Goal: Task Accomplishment & Management: Complete application form

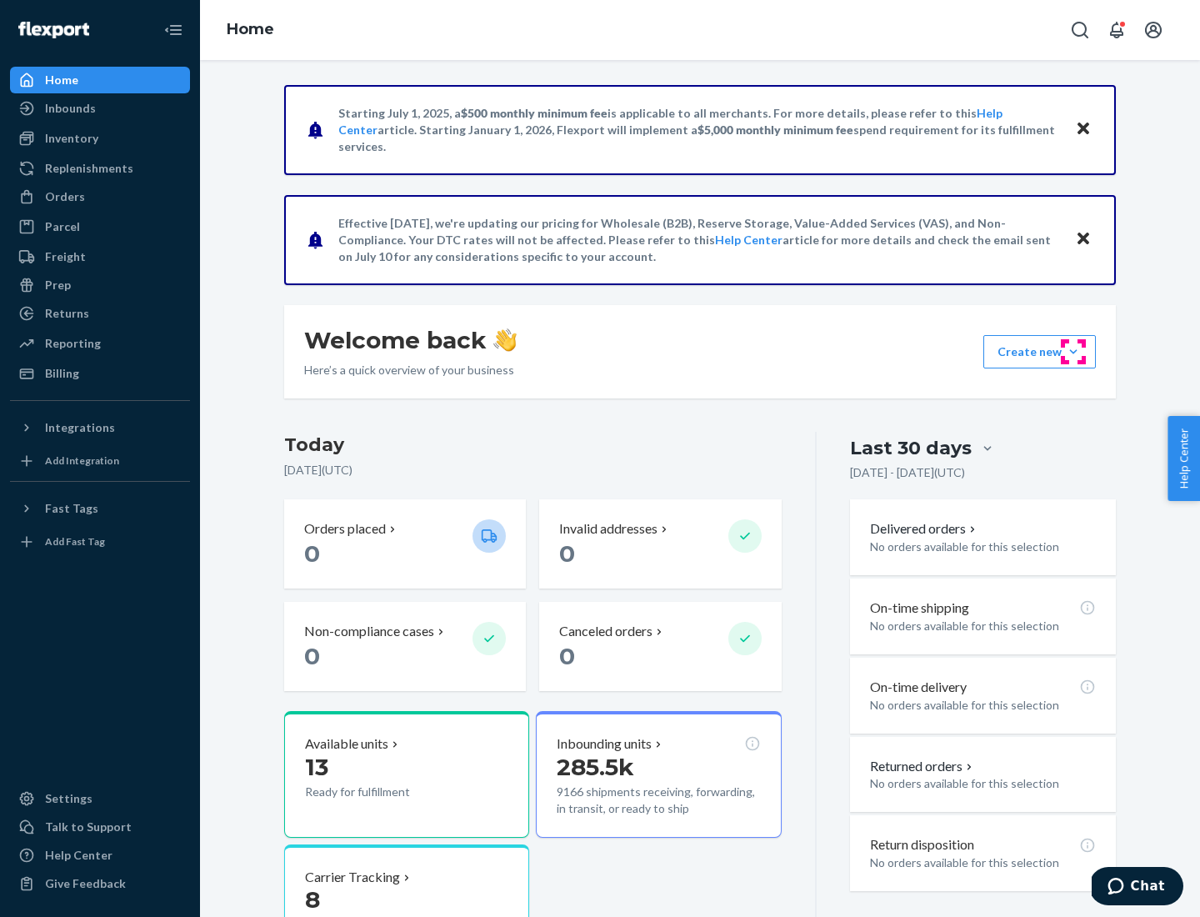
click at [1074, 352] on button "Create new Create new inbound Create new order Create new product" at bounding box center [1040, 351] width 113 height 33
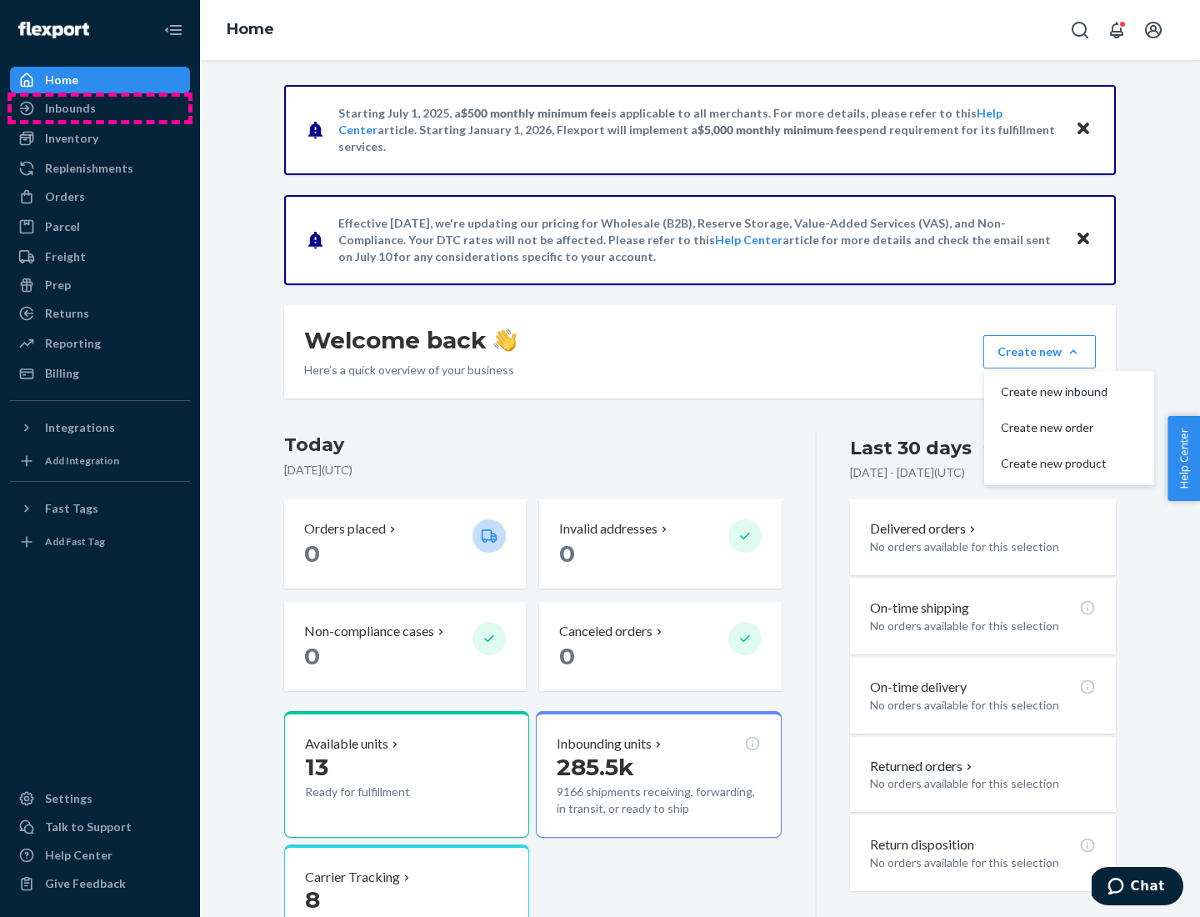
click at [100, 108] on div "Inbounds" at bounding box center [100, 108] width 177 height 23
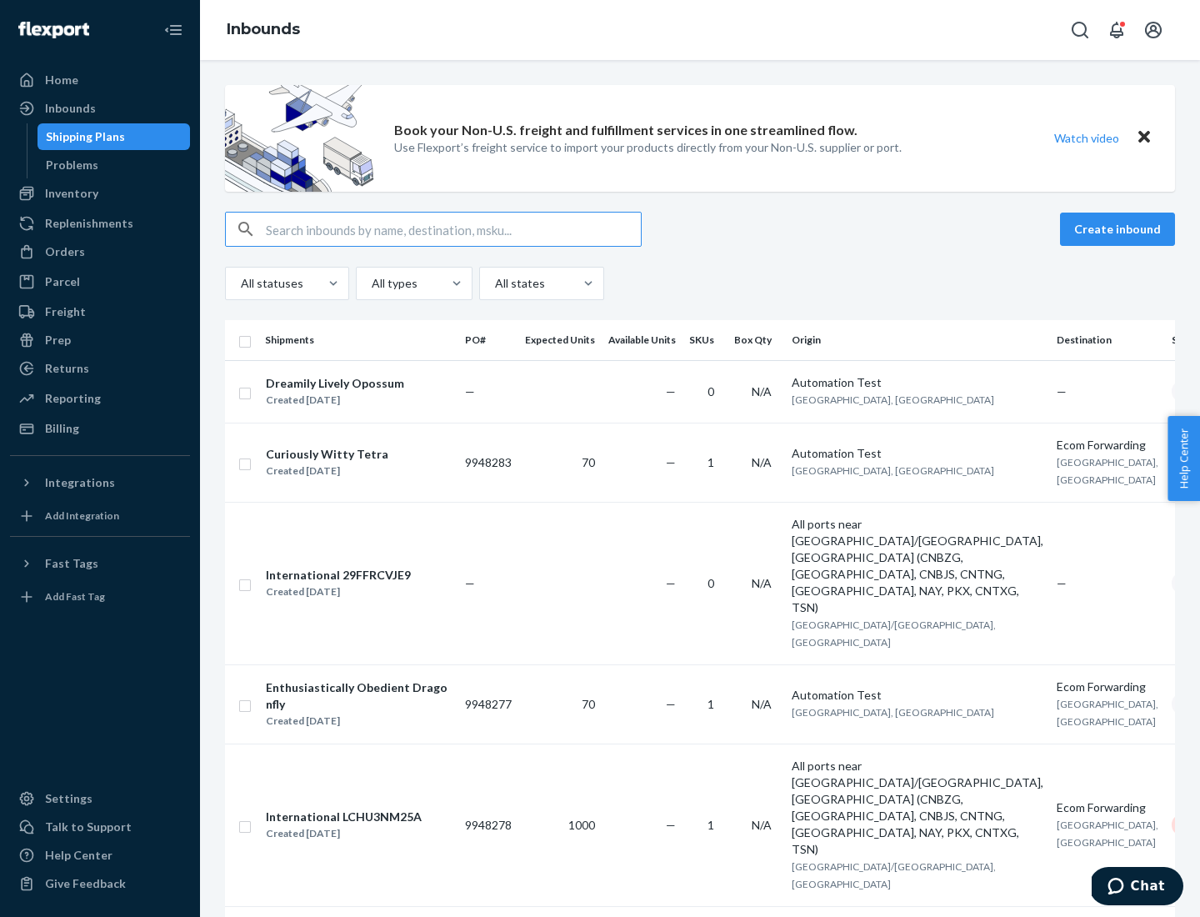
click at [1120, 229] on button "Create inbound" at bounding box center [1117, 229] width 115 height 33
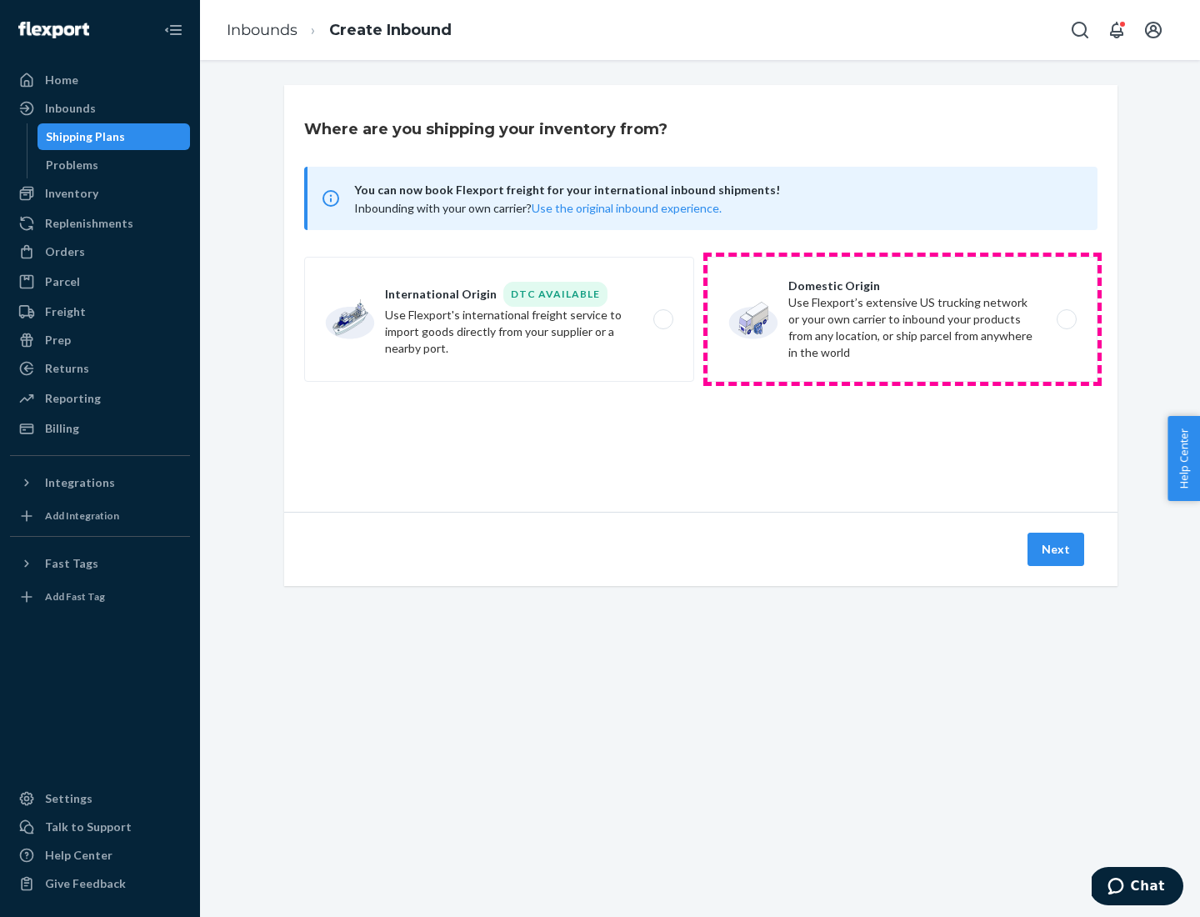
click at [903, 319] on label "Domestic Origin Use Flexport’s extensive US trucking network or your own carrie…" at bounding box center [903, 319] width 390 height 125
click at [1066, 319] on input "Domestic Origin Use Flexport’s extensive US trucking network or your own carrie…" at bounding box center [1071, 319] width 11 height 11
radio input "true"
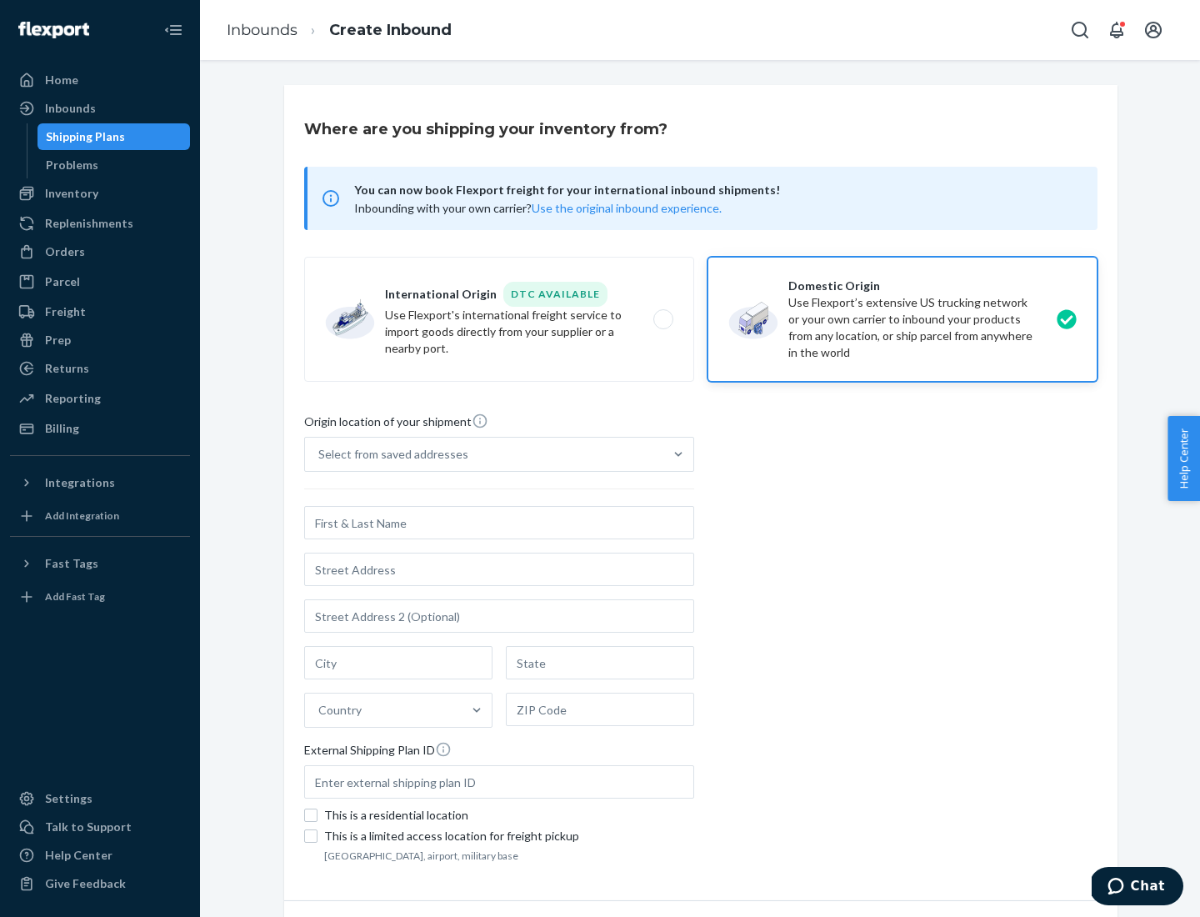
click at [389, 454] on div "Select from saved addresses" at bounding box center [393, 454] width 150 height 17
click at [320, 454] on input "Select from saved addresses" at bounding box center [319, 454] width 2 height 17
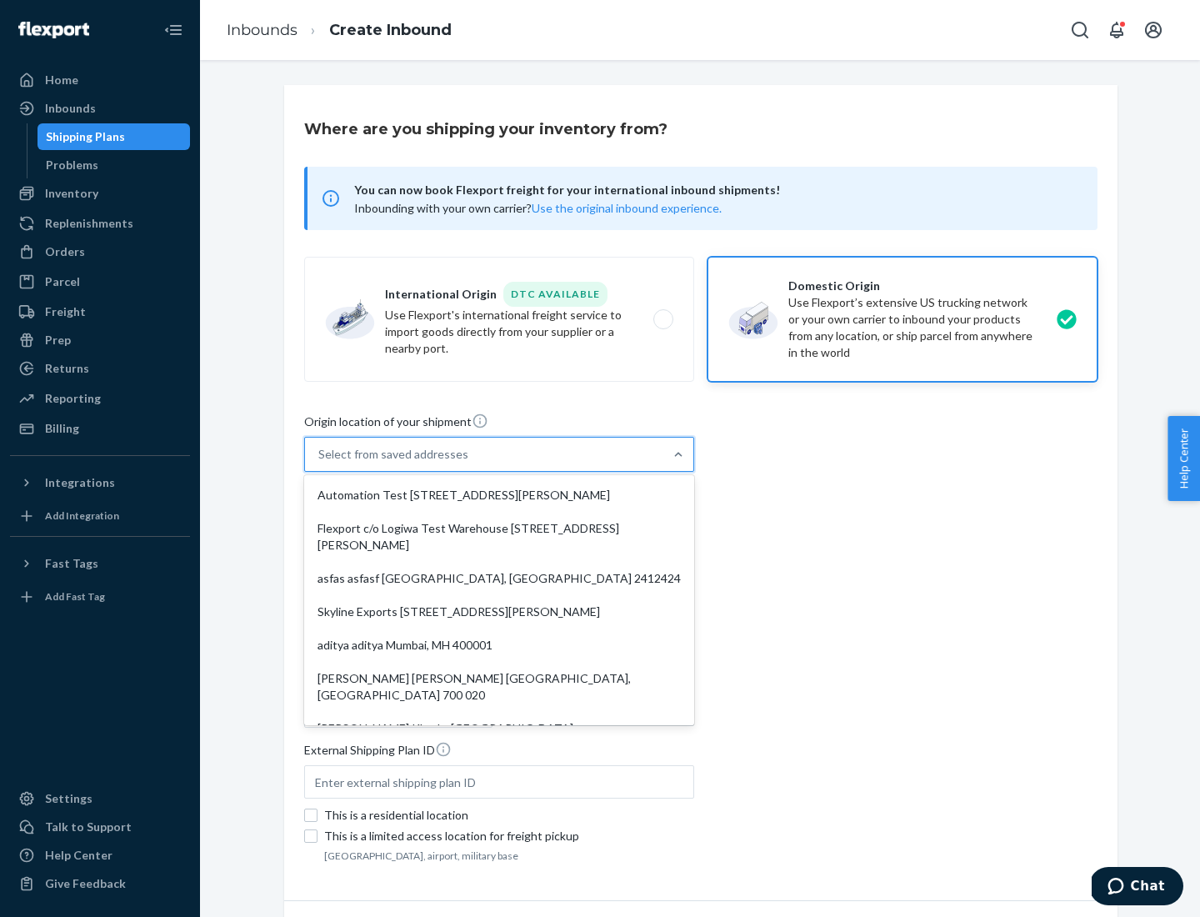
scroll to position [7, 0]
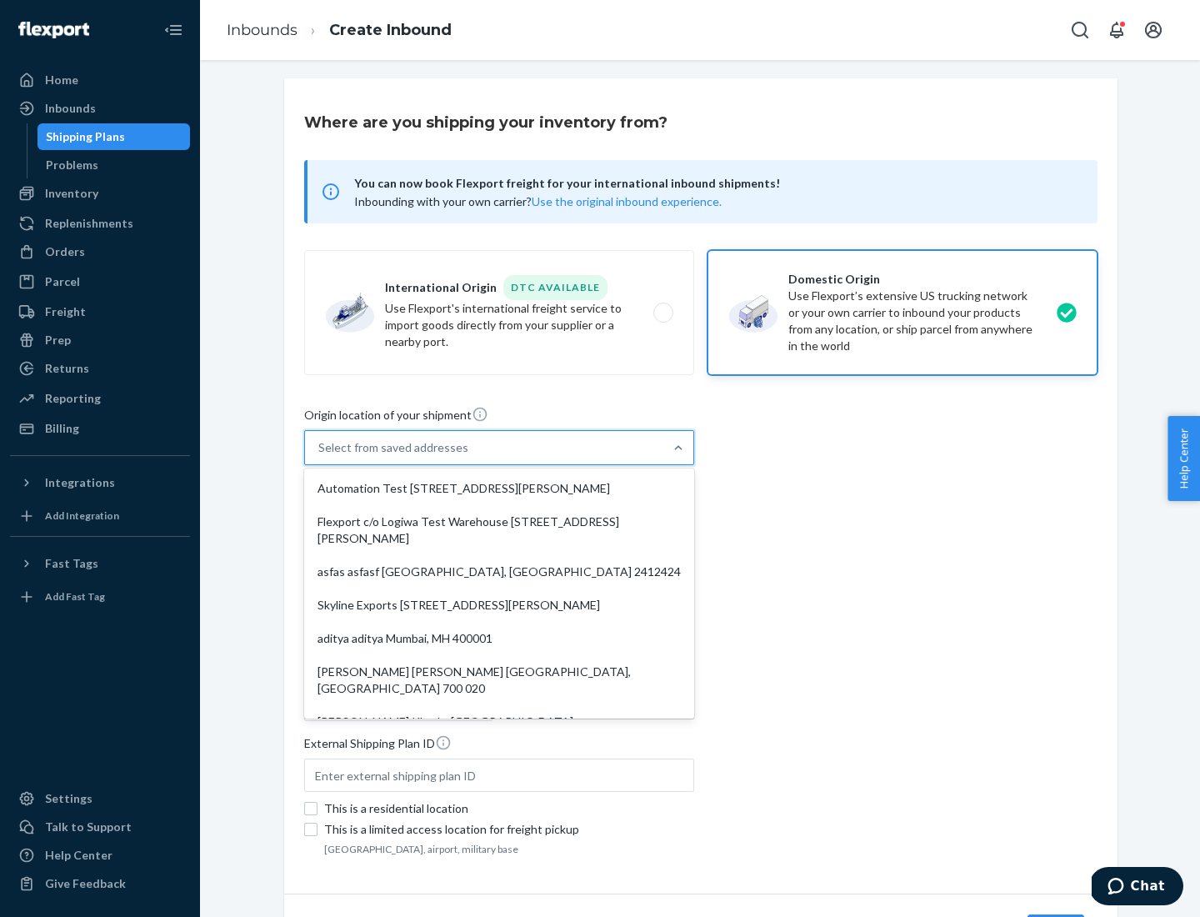
click at [499, 488] on div "Automation Test [STREET_ADDRESS][PERSON_NAME]" at bounding box center [499, 488] width 383 height 33
click at [320, 456] on input "option Automation Test [STREET_ADDRESS][PERSON_NAME]. 9 results available. Use …" at bounding box center [319, 447] width 2 height 17
type input "Automation Test"
type input "9th Floor"
type input "[GEOGRAPHIC_DATA]"
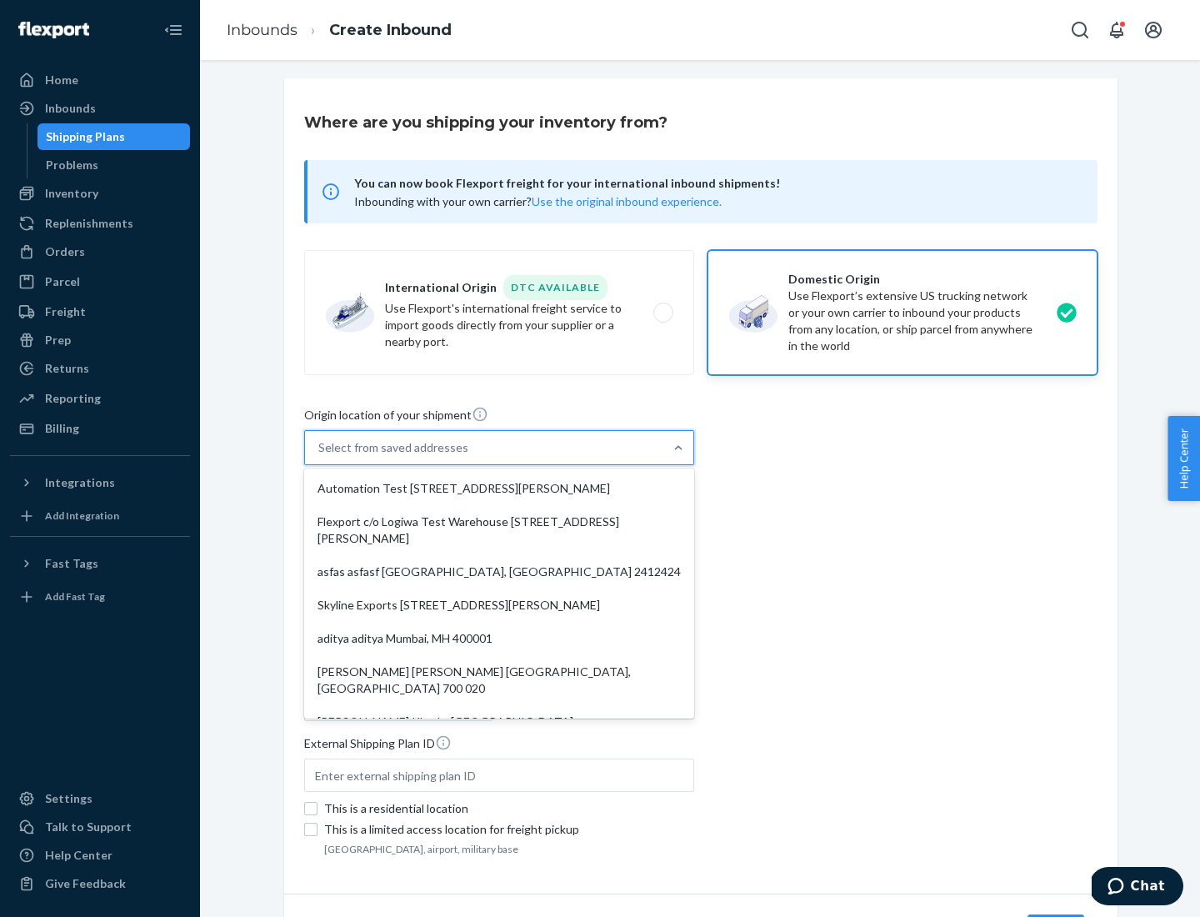
type input "CA"
type input "94104"
type input "[STREET_ADDRESS][PERSON_NAME]"
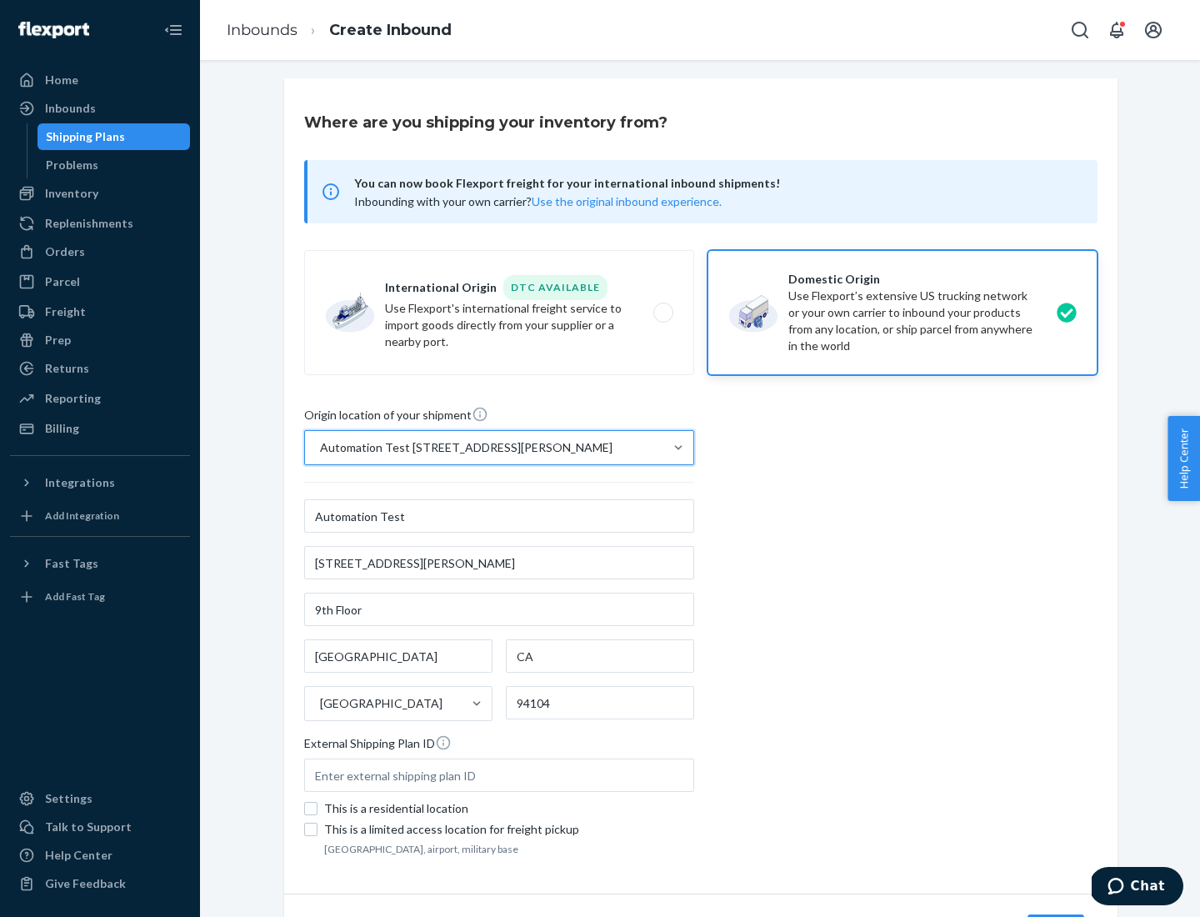
scroll to position [98, 0]
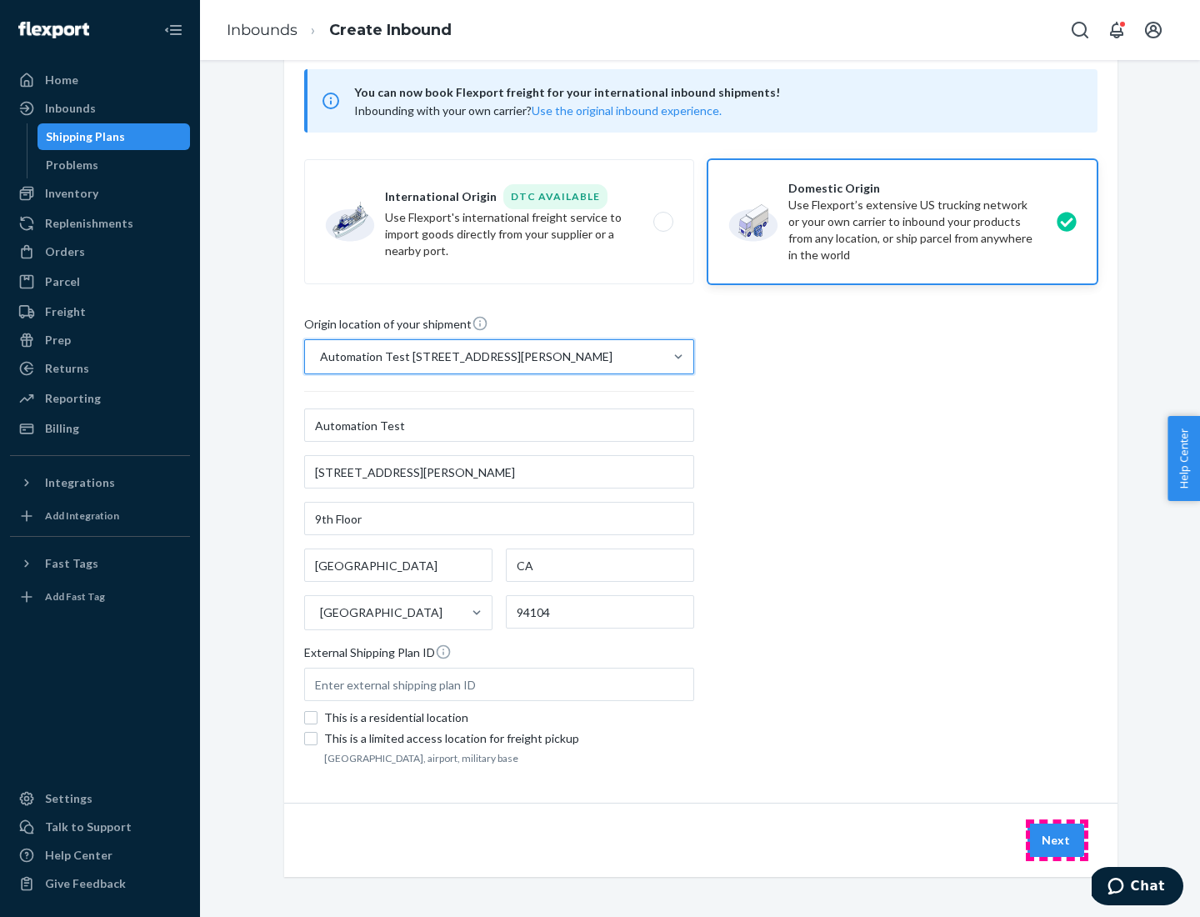
click at [1057, 840] on button "Next" at bounding box center [1056, 840] width 57 height 33
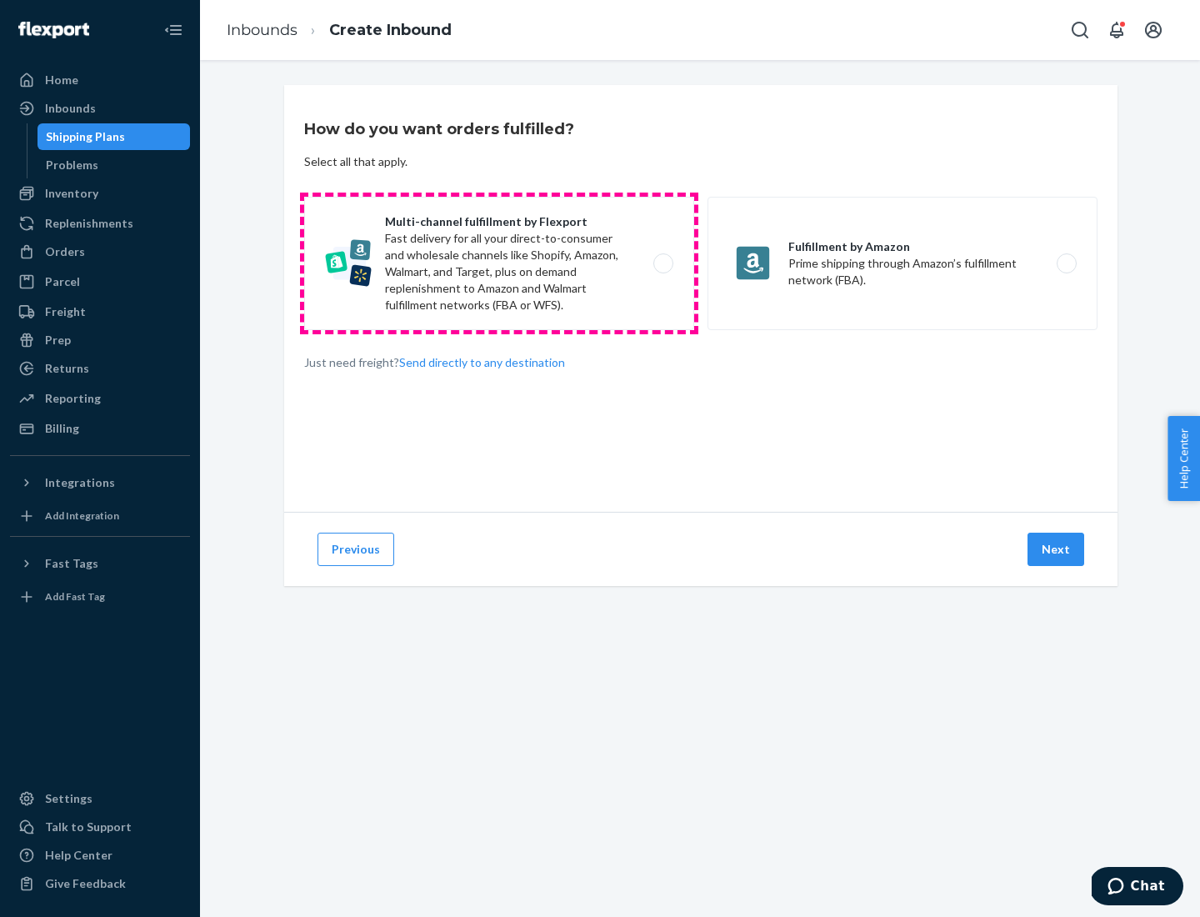
click at [499, 263] on label "Multi-channel fulfillment by Flexport Fast delivery for all your direct-to-cons…" at bounding box center [499, 263] width 390 height 133
click at [663, 263] on input "Multi-channel fulfillment by Flexport Fast delivery for all your direct-to-cons…" at bounding box center [668, 263] width 11 height 11
radio input "true"
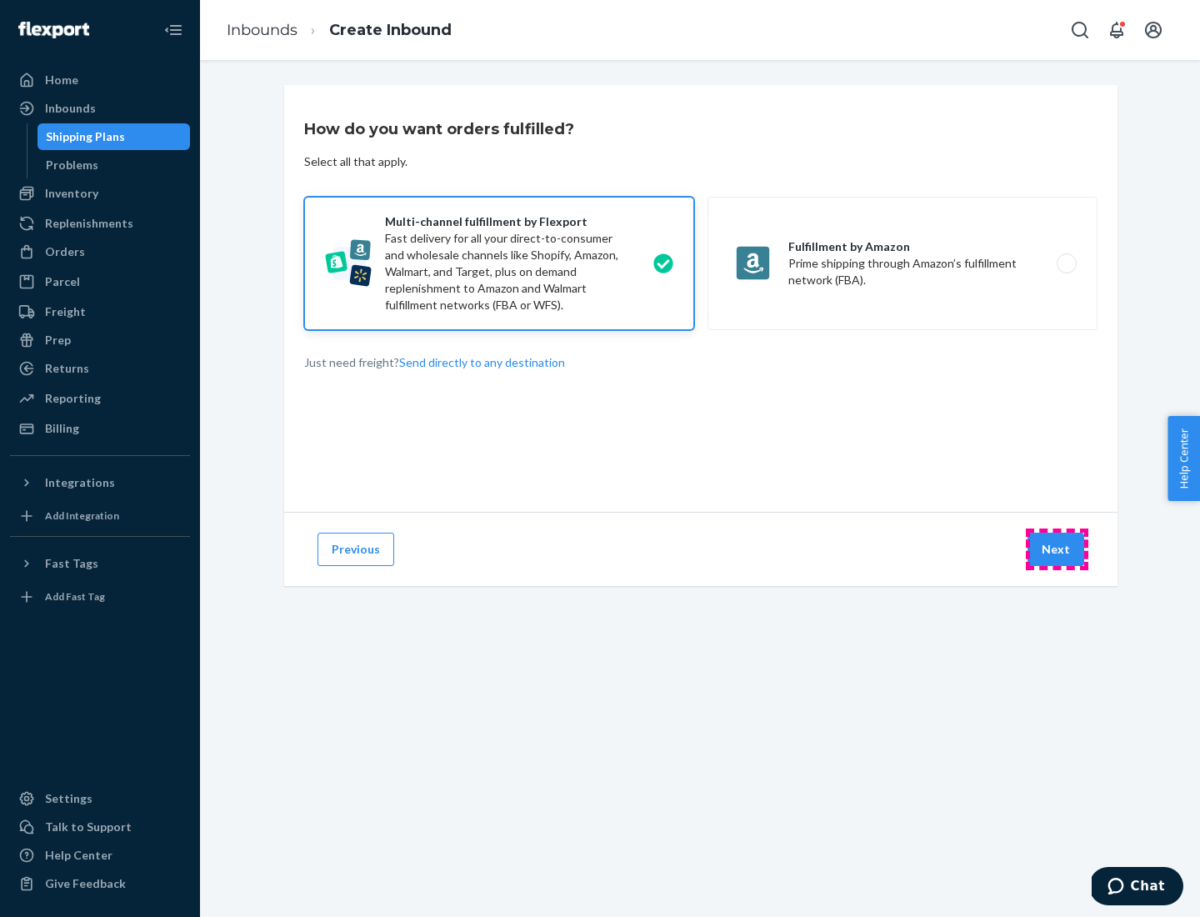
click at [1057, 549] on button "Next" at bounding box center [1056, 549] width 57 height 33
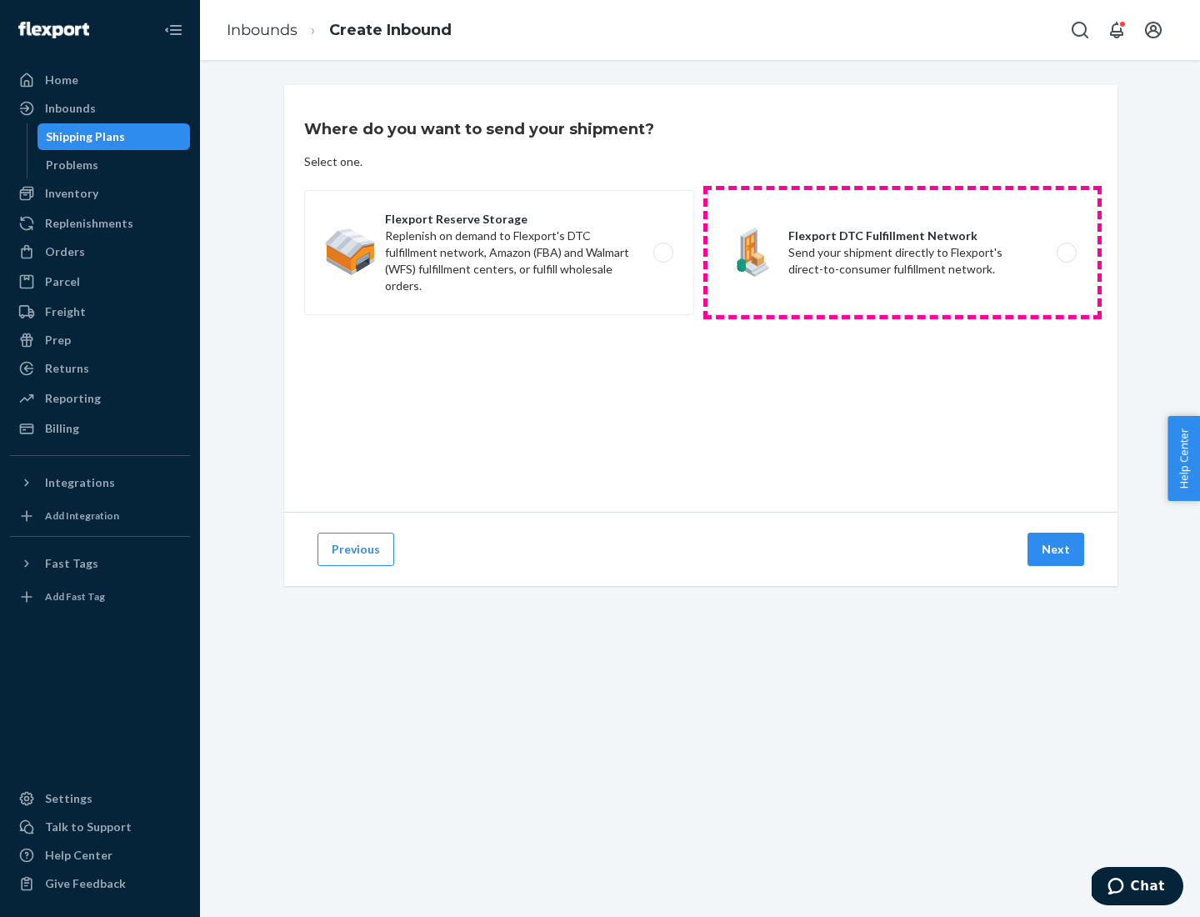
click at [903, 253] on label "Flexport DTC Fulfillment Network Send your shipment directly to Flexport's dire…" at bounding box center [903, 252] width 390 height 125
click at [1066, 253] on input "Flexport DTC Fulfillment Network Send your shipment directly to Flexport's dire…" at bounding box center [1071, 253] width 11 height 11
radio input "true"
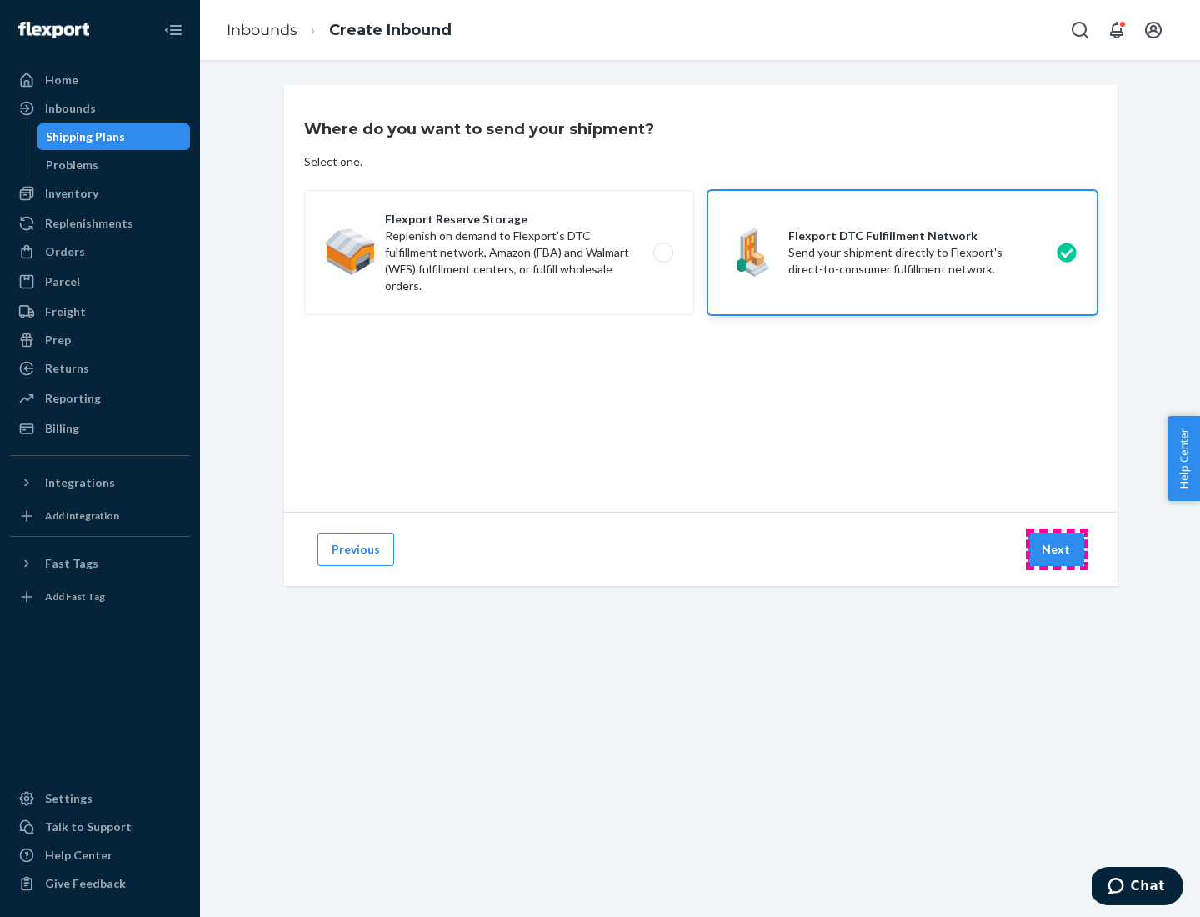
click at [1057, 549] on button "Next" at bounding box center [1056, 549] width 57 height 33
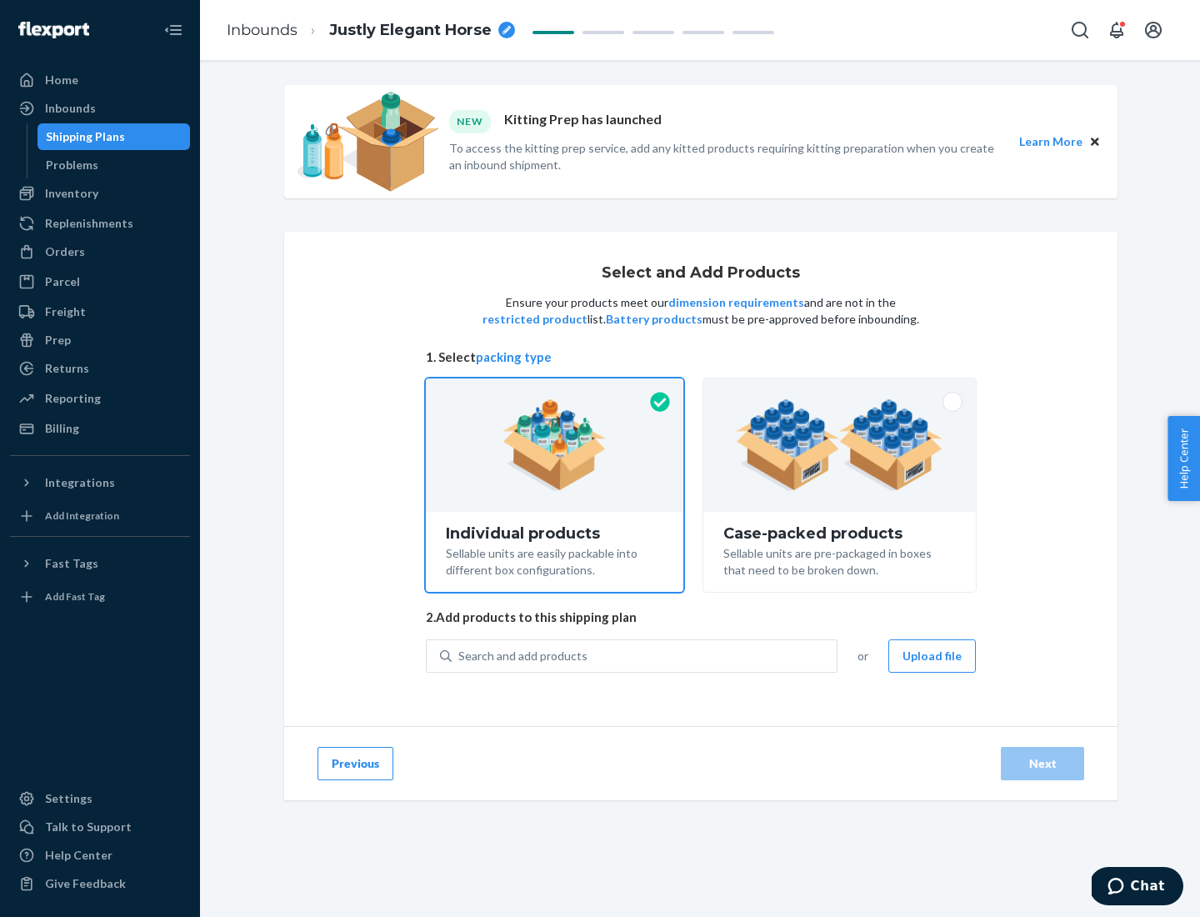
click at [840, 445] on img at bounding box center [840, 445] width 208 height 92
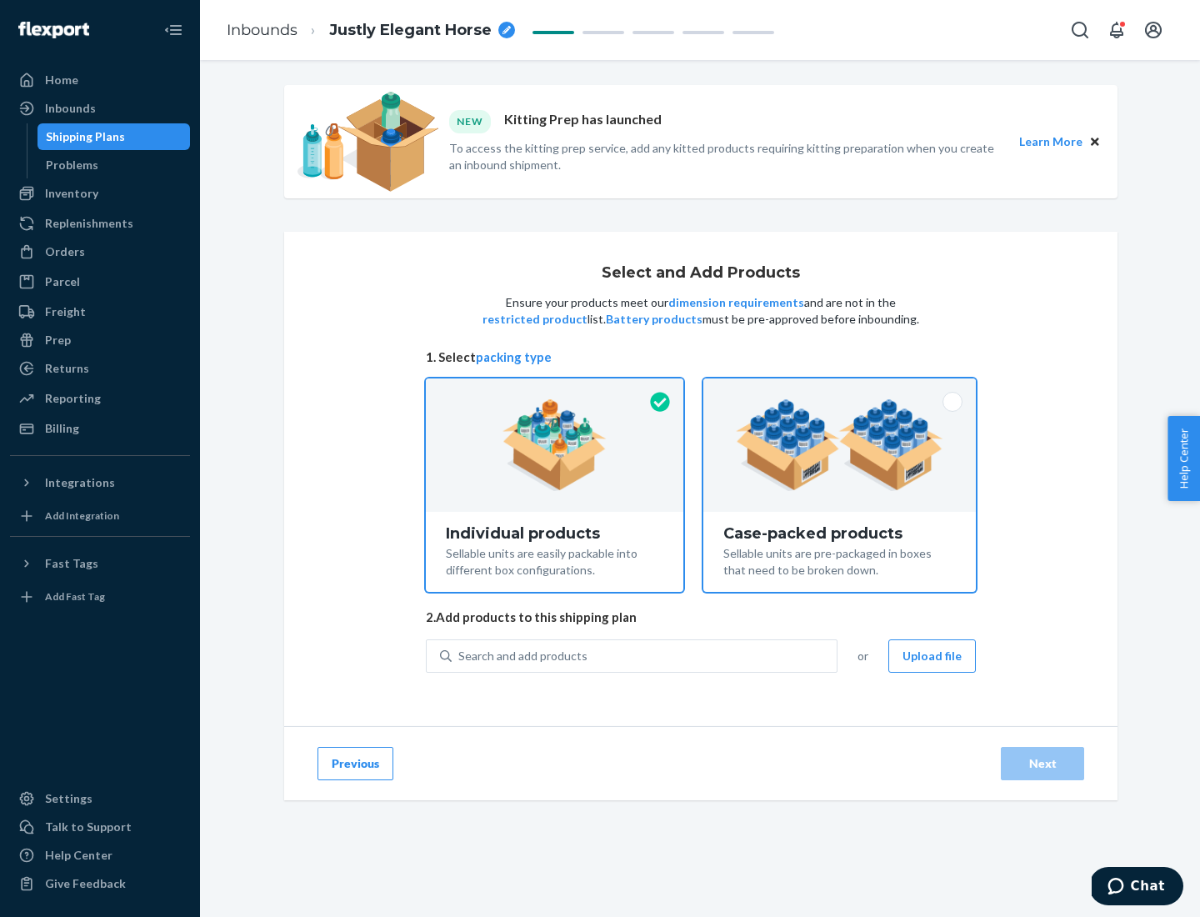
click at [840, 389] on input "Case-packed products Sellable units are pre-packaged in boxes that need to be b…" at bounding box center [839, 383] width 11 height 11
radio input "true"
radio input "false"
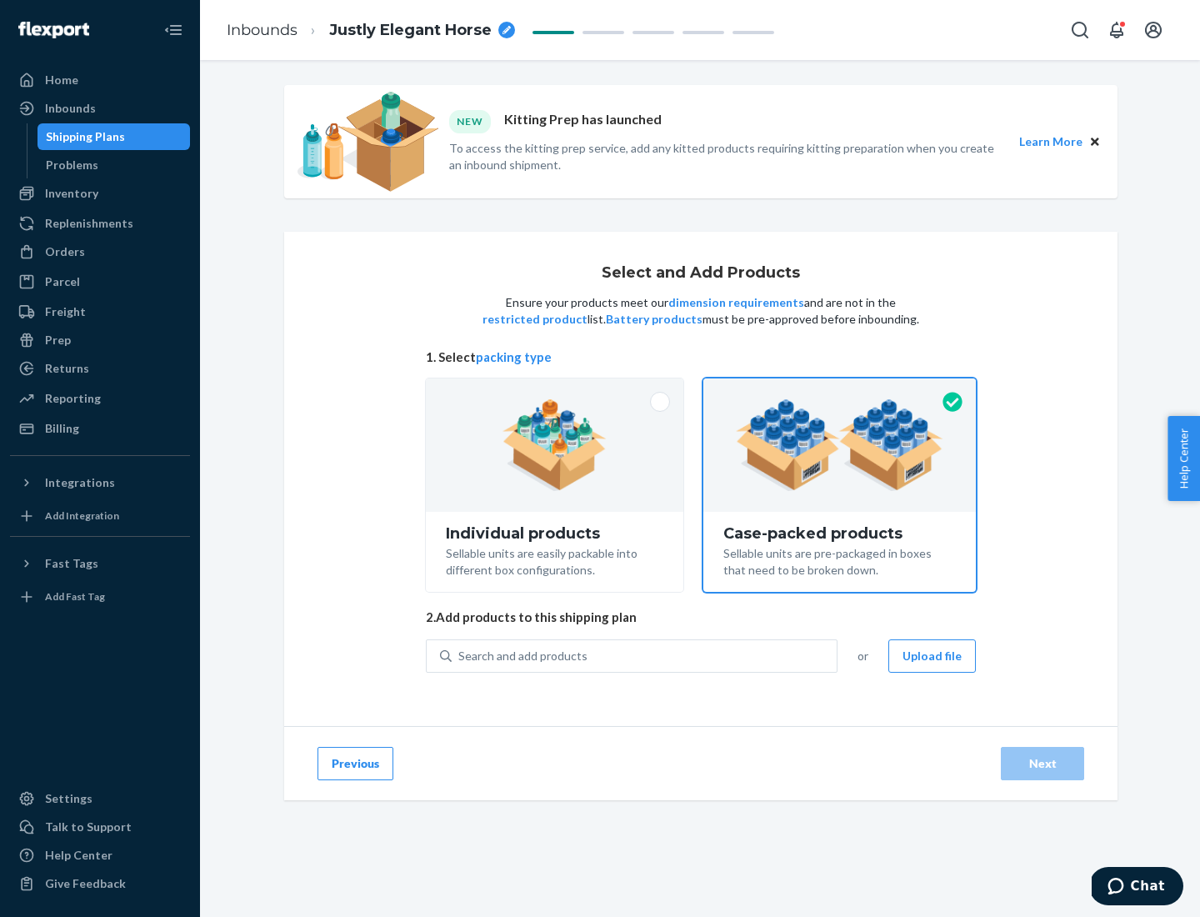
click at [645, 655] on div "Search and add products" at bounding box center [644, 656] width 385 height 30
click at [460, 655] on input "Search and add products" at bounding box center [459, 656] width 2 height 17
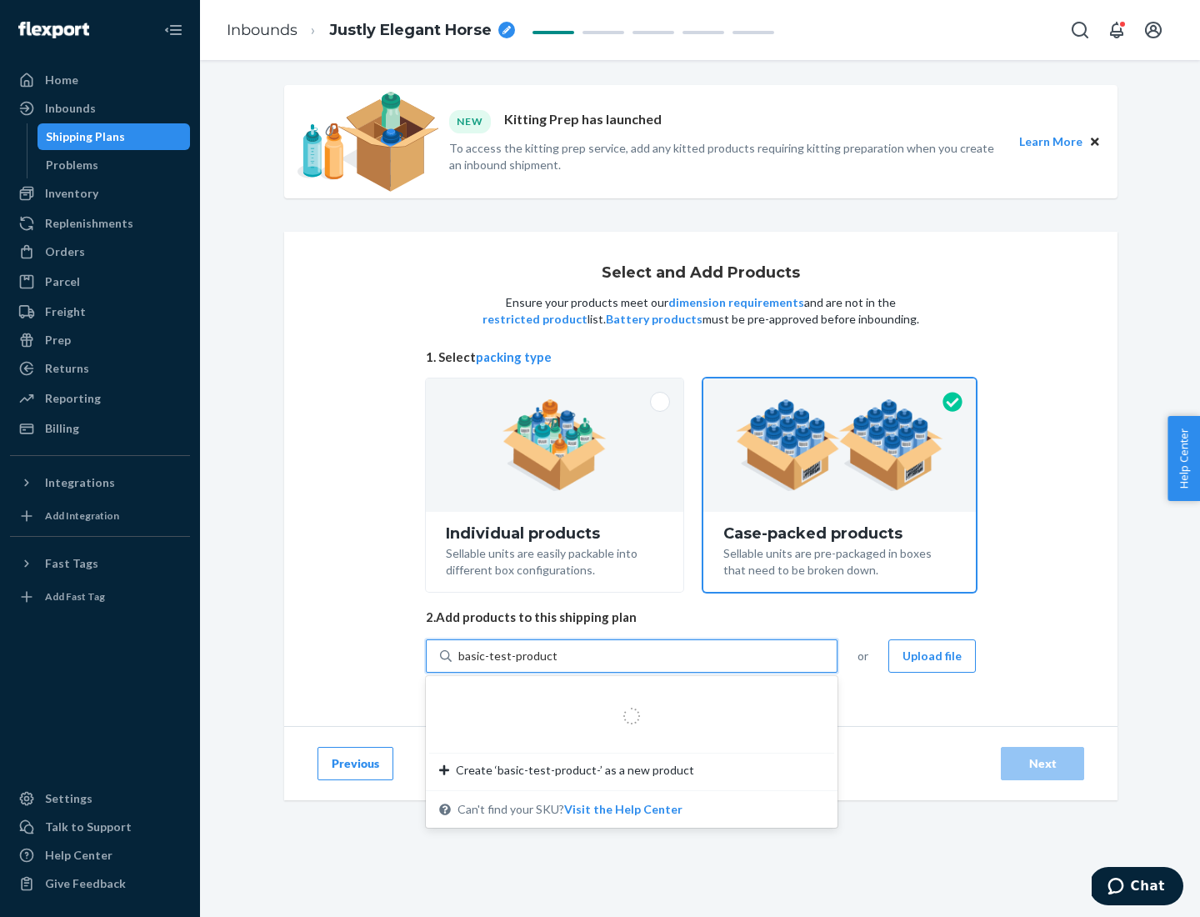
type input "basic-test-product-1"
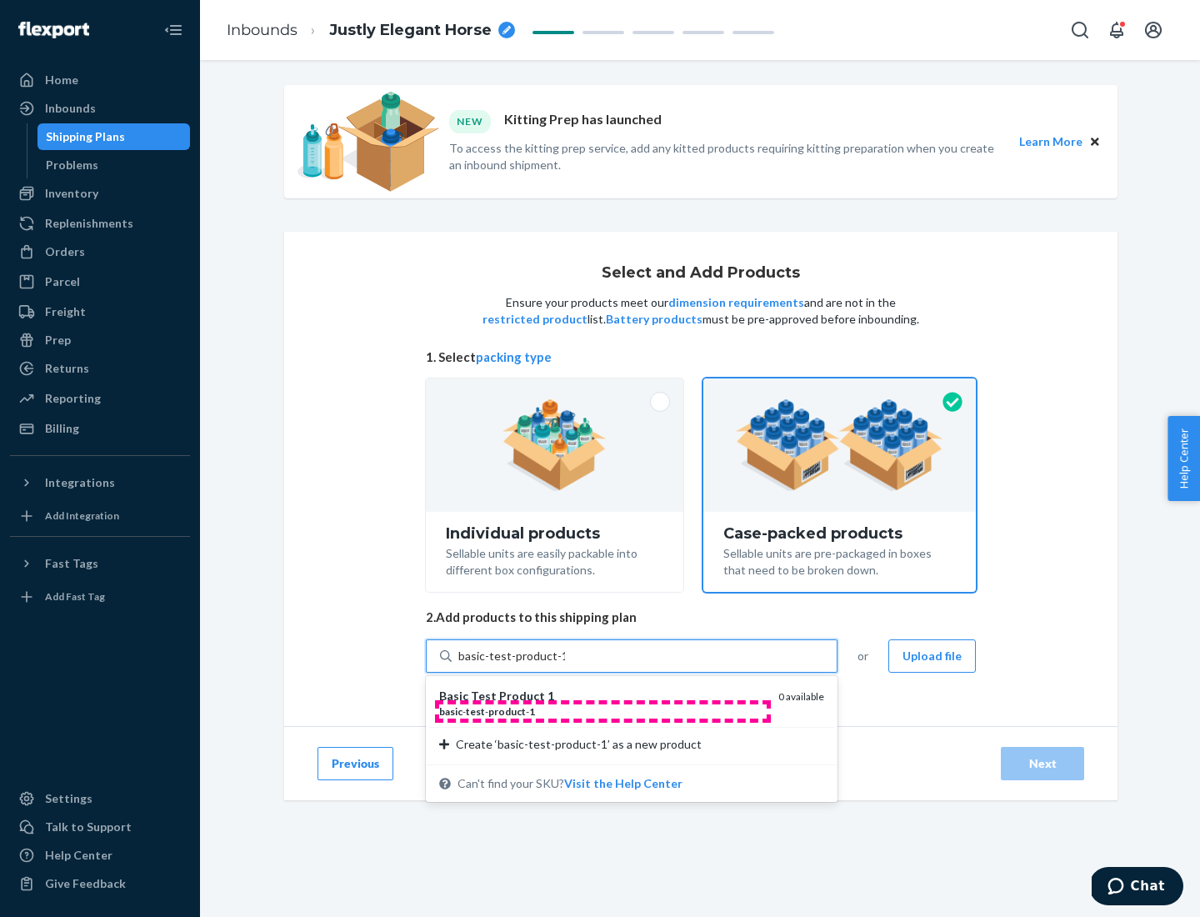
click at [603, 711] on div "basic - test - product - 1" at bounding box center [602, 711] width 326 height 14
click at [565, 664] on input "basic-test-product-1" at bounding box center [511, 656] width 107 height 17
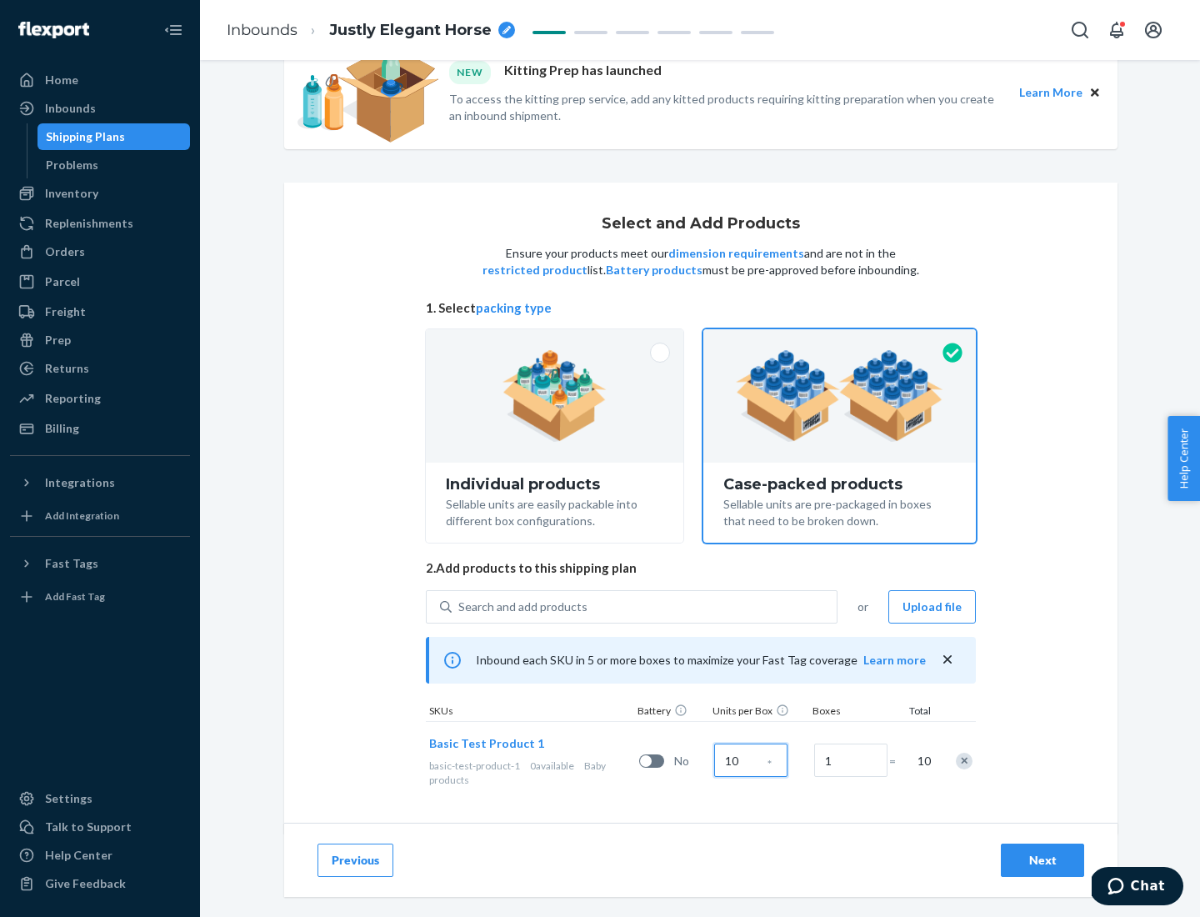
scroll to position [60, 0]
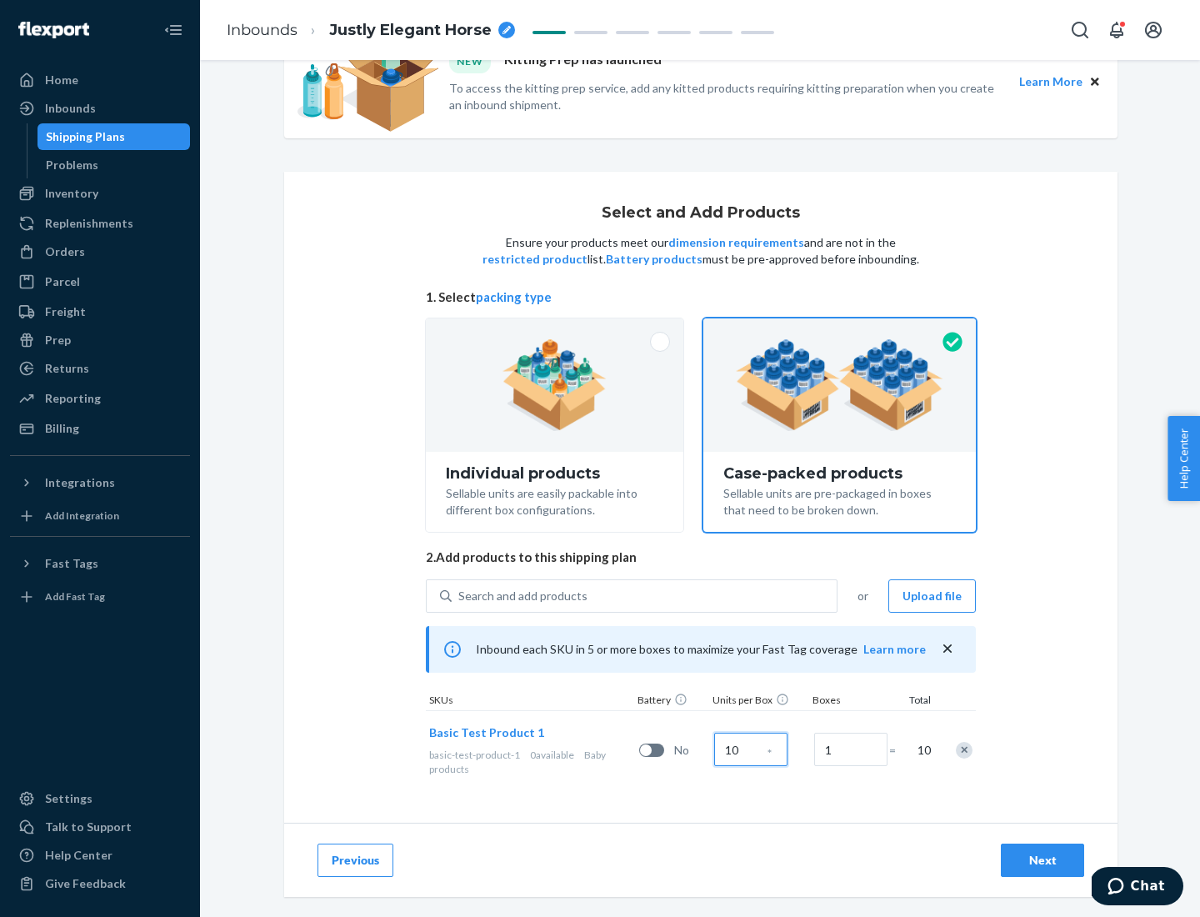
type input "10"
type input "7"
click at [1043, 860] on div "Next" at bounding box center [1042, 860] width 55 height 17
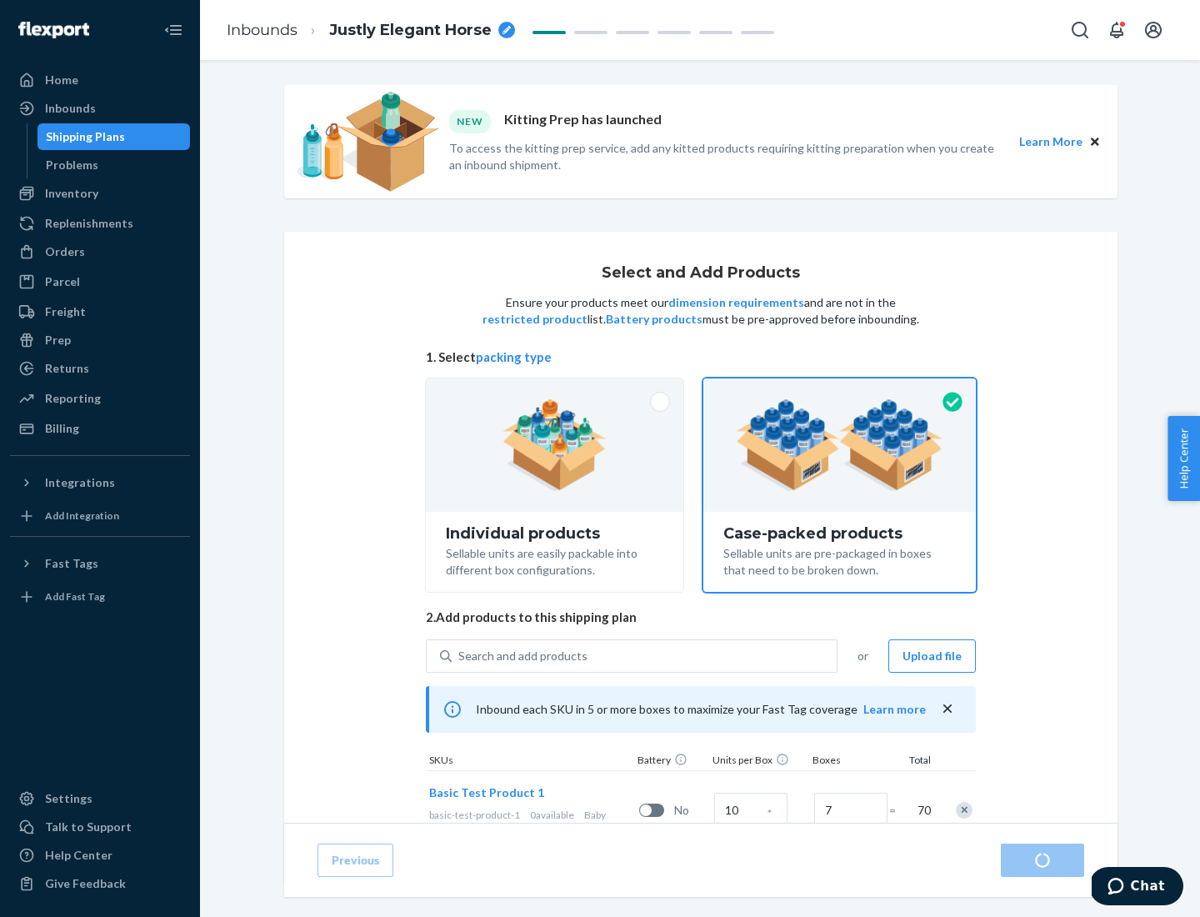
radio input "true"
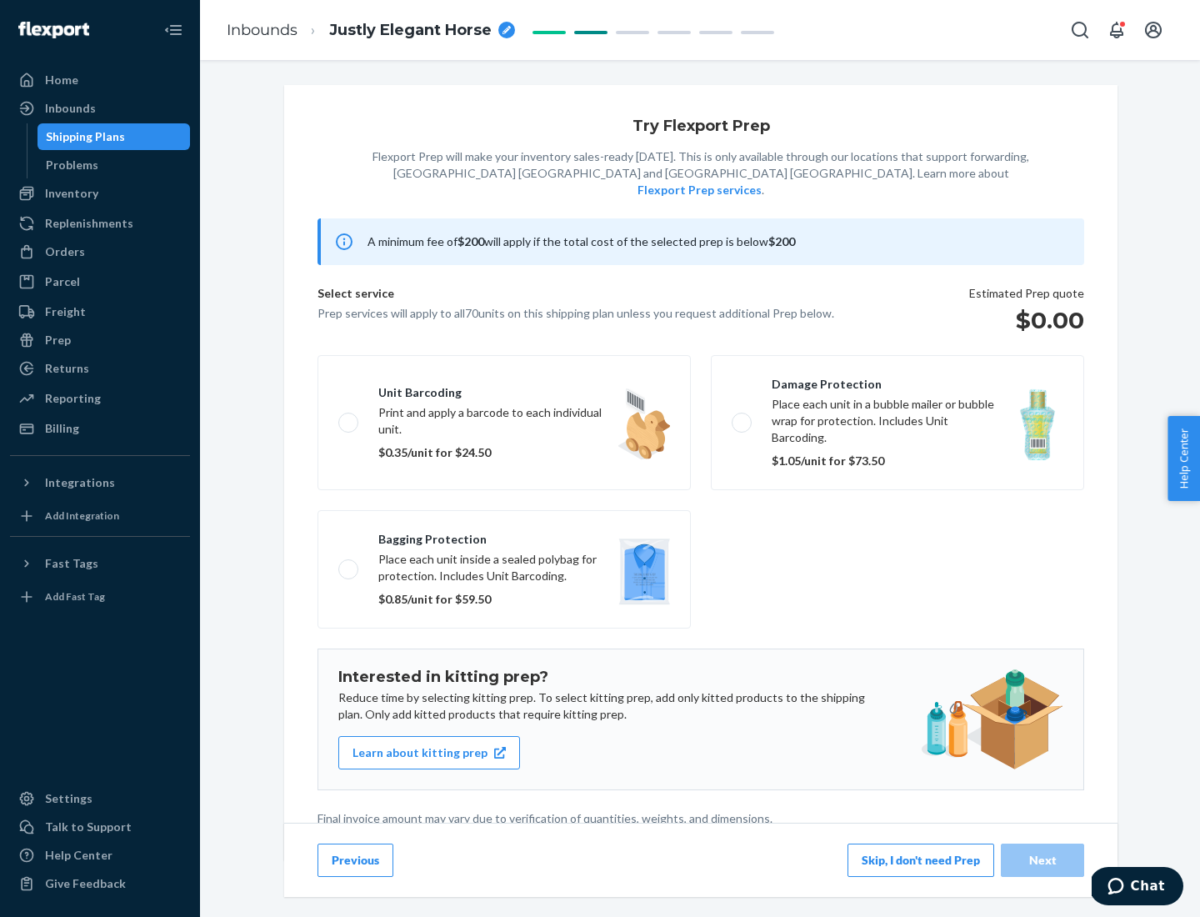
scroll to position [4, 0]
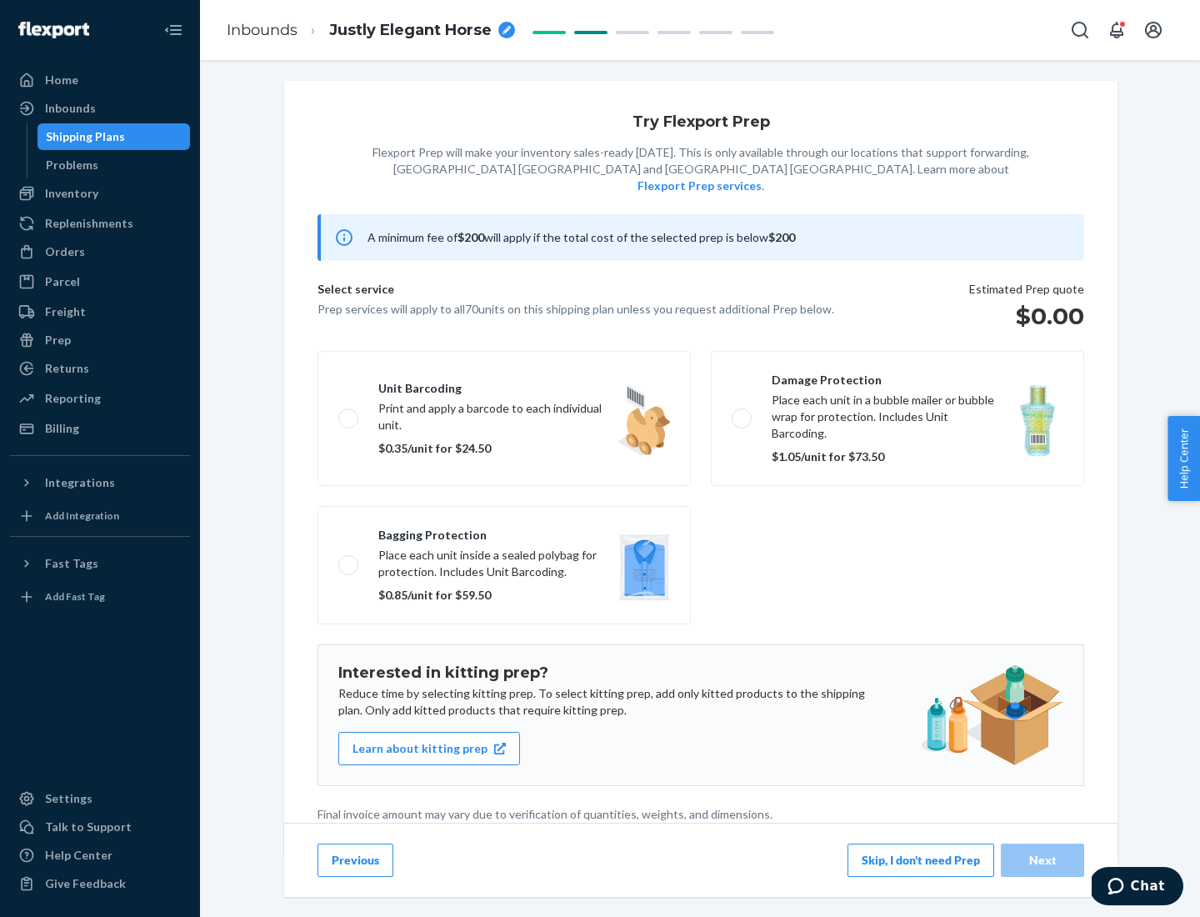
click at [504, 531] on label "Bagging protection Place each unit inside a sealed polybag for protection. Incl…" at bounding box center [504, 565] width 373 height 118
click at [349, 559] on input "Bagging protection Place each unit inside a sealed polybag for protection. Incl…" at bounding box center [343, 564] width 11 height 11
checkbox input "true"
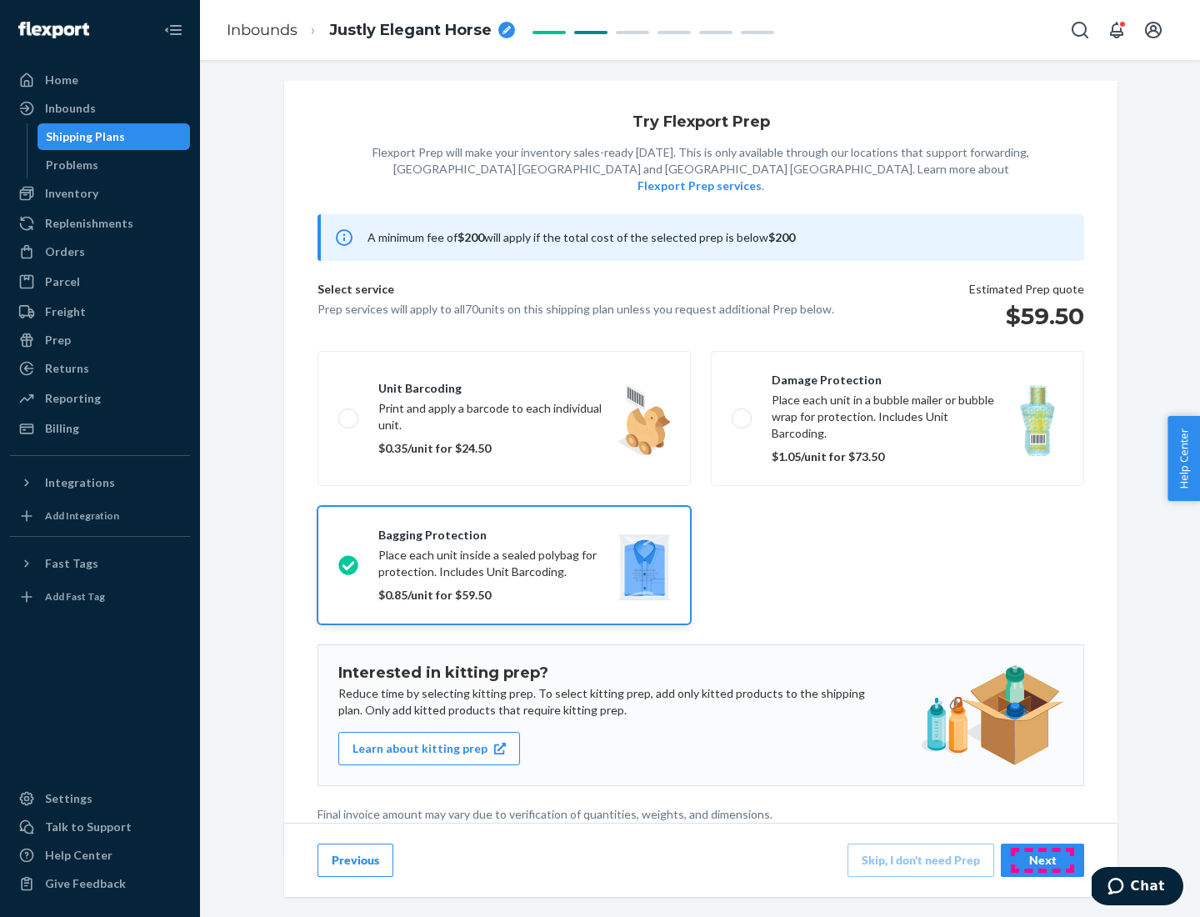
click at [1043, 859] on div "Next" at bounding box center [1042, 860] width 55 height 17
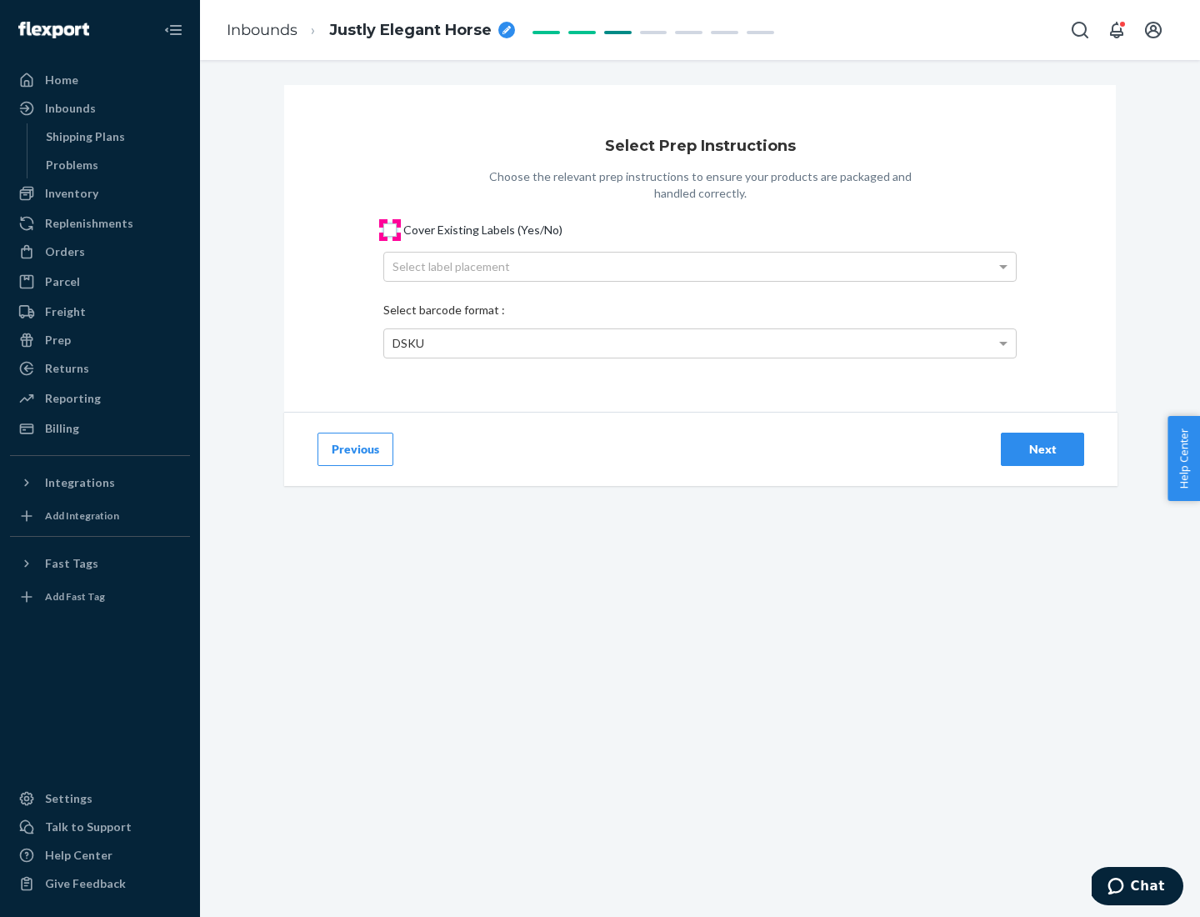
click at [390, 229] on input "Cover Existing Labels (Yes/No)" at bounding box center [389, 229] width 13 height 13
checkbox input "true"
click at [700, 266] on div "Select label placement" at bounding box center [700, 267] width 632 height 28
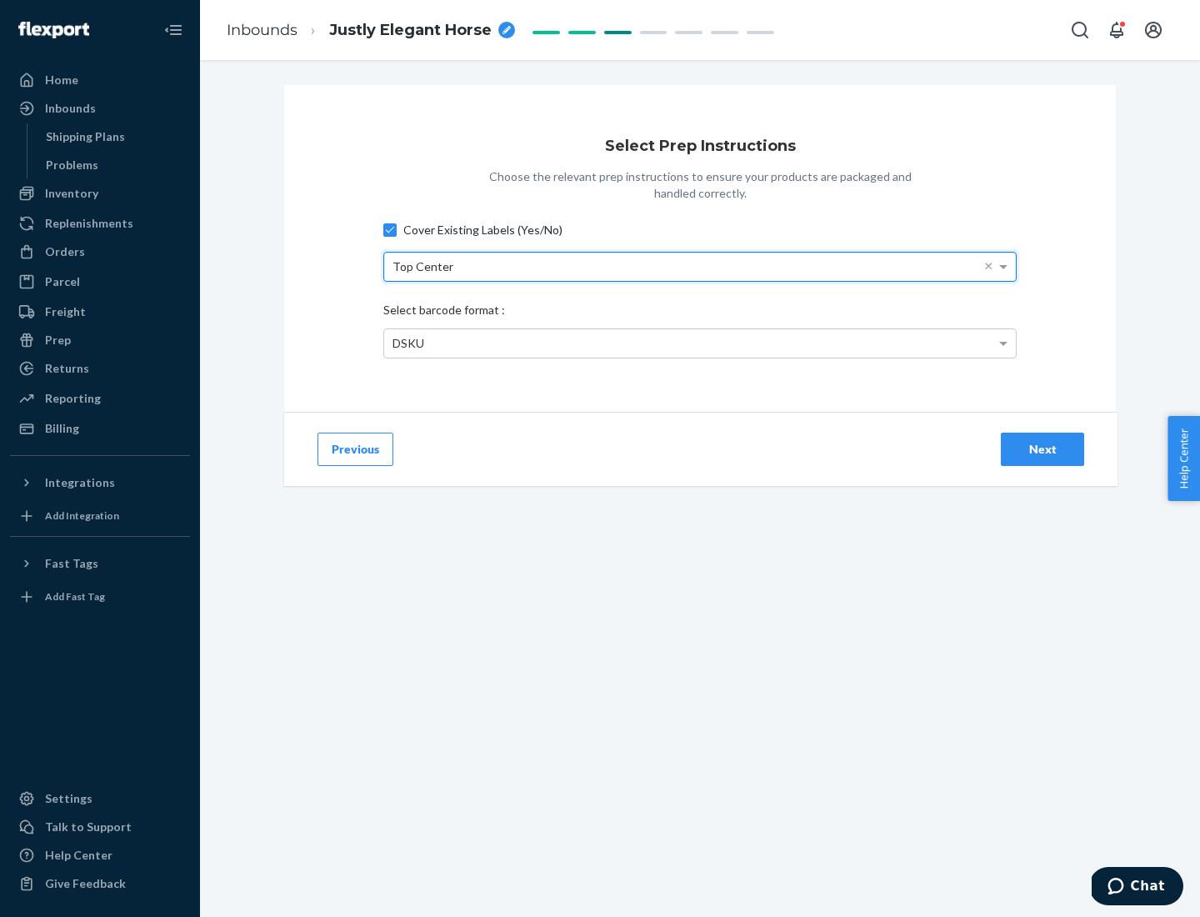
click at [700, 343] on div "DSKU" at bounding box center [700, 343] width 632 height 28
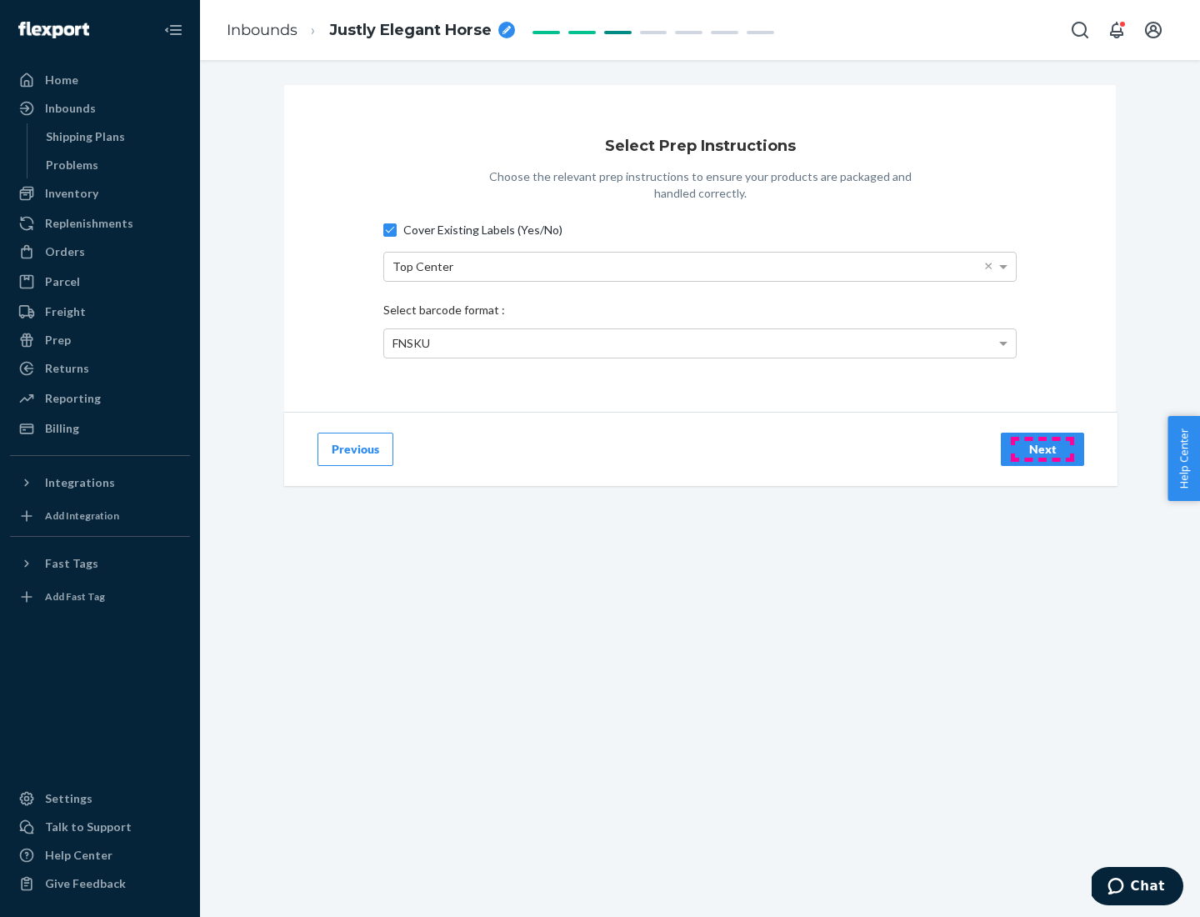
click at [1043, 448] on div "Next" at bounding box center [1042, 449] width 55 height 17
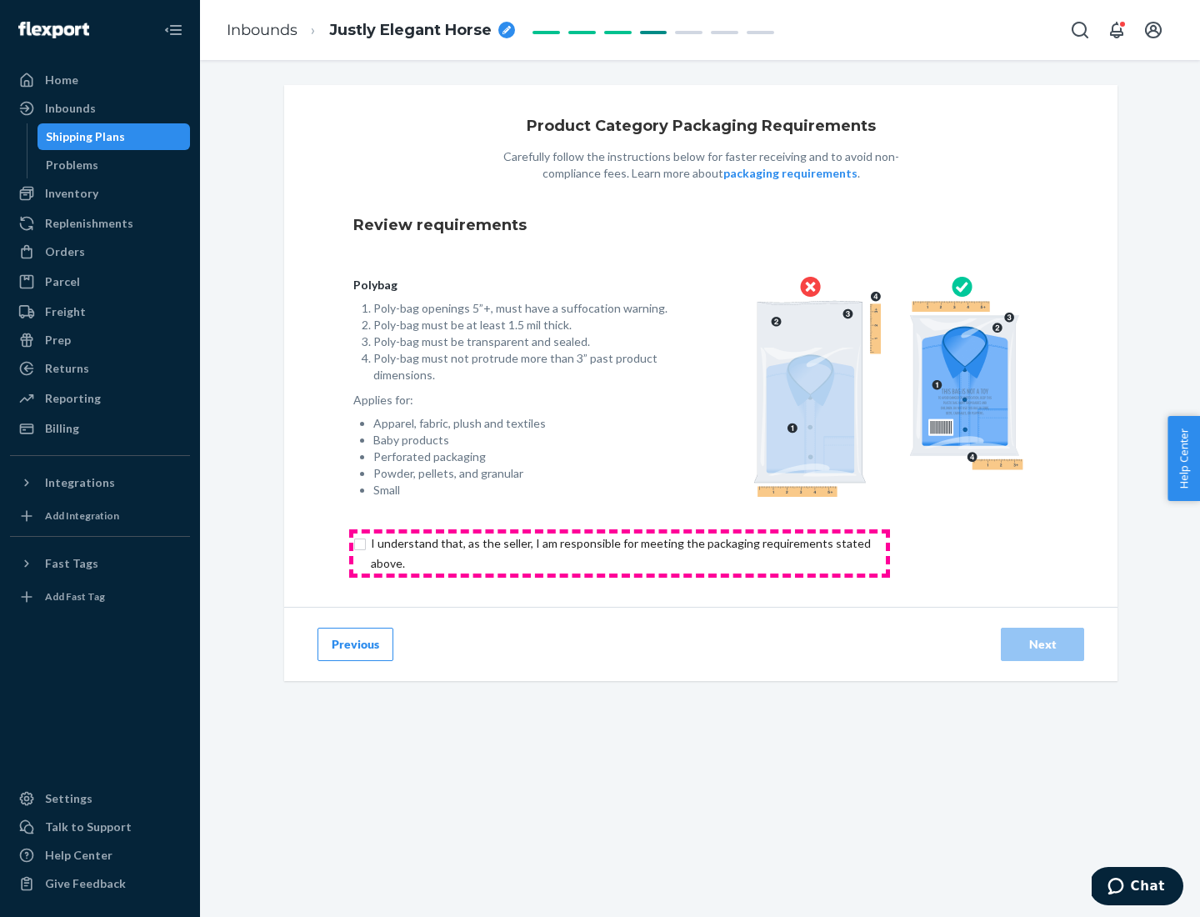
click at [619, 553] on input "checkbox" at bounding box center [630, 553] width 554 height 40
checkbox input "true"
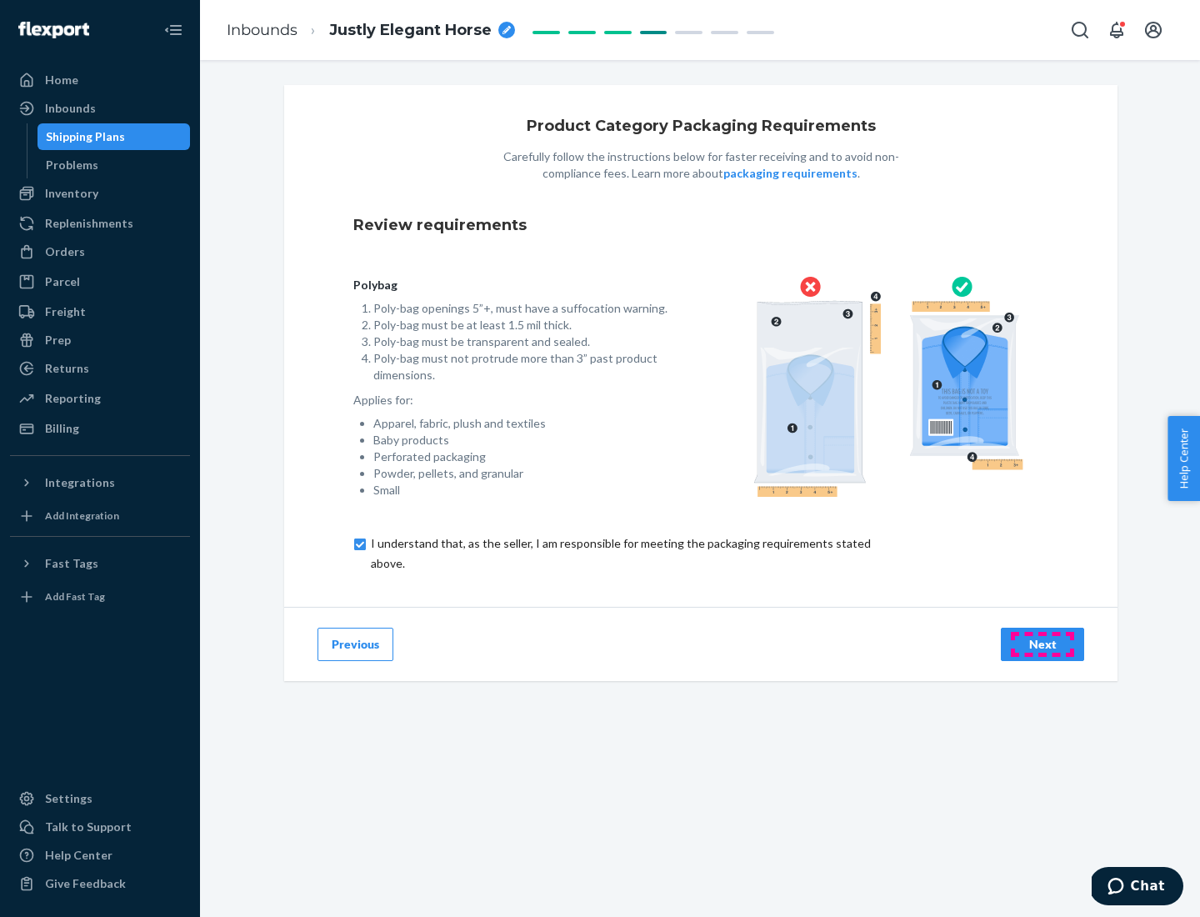
click at [1043, 643] on div "Next" at bounding box center [1042, 644] width 55 height 17
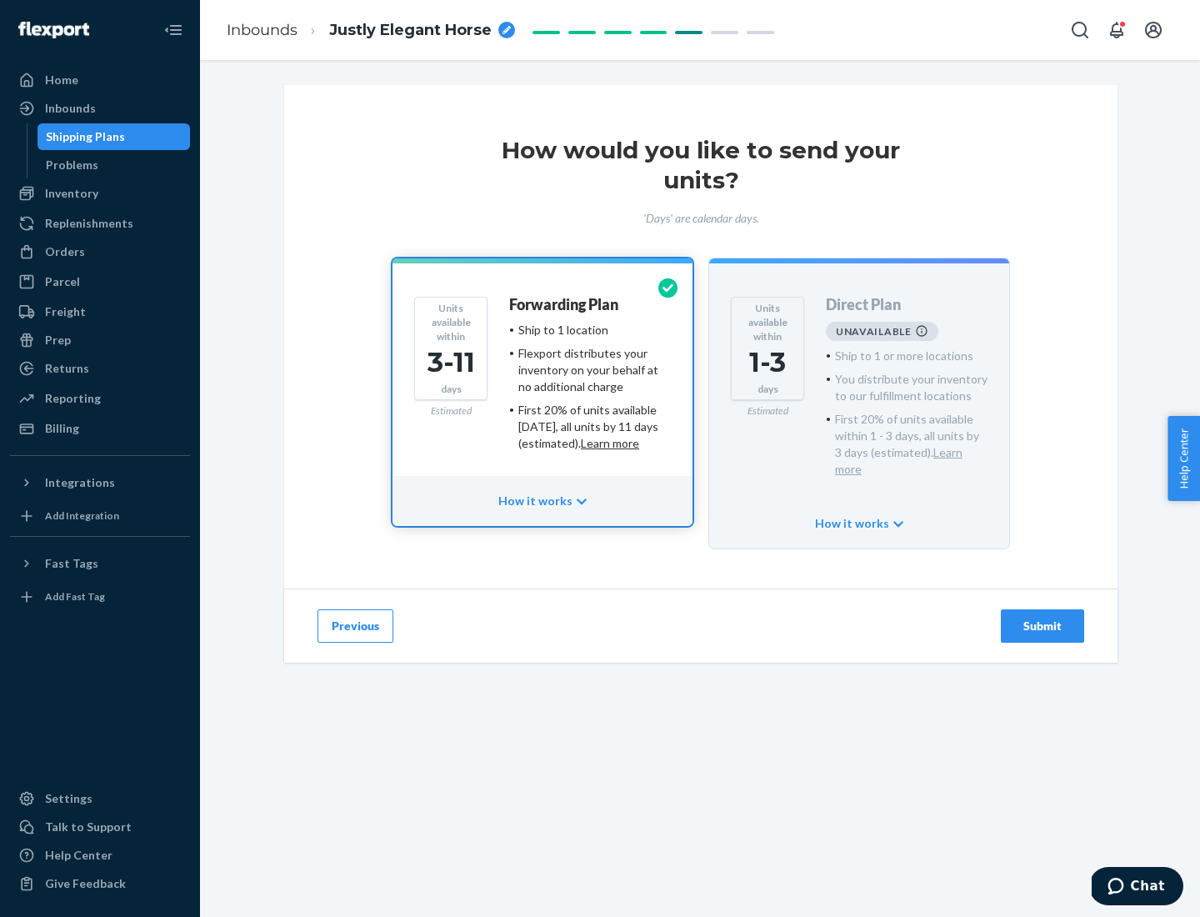
click at [565, 304] on h4 "Forwarding Plan" at bounding box center [563, 305] width 109 height 17
click at [1043, 618] on div "Submit" at bounding box center [1042, 626] width 55 height 17
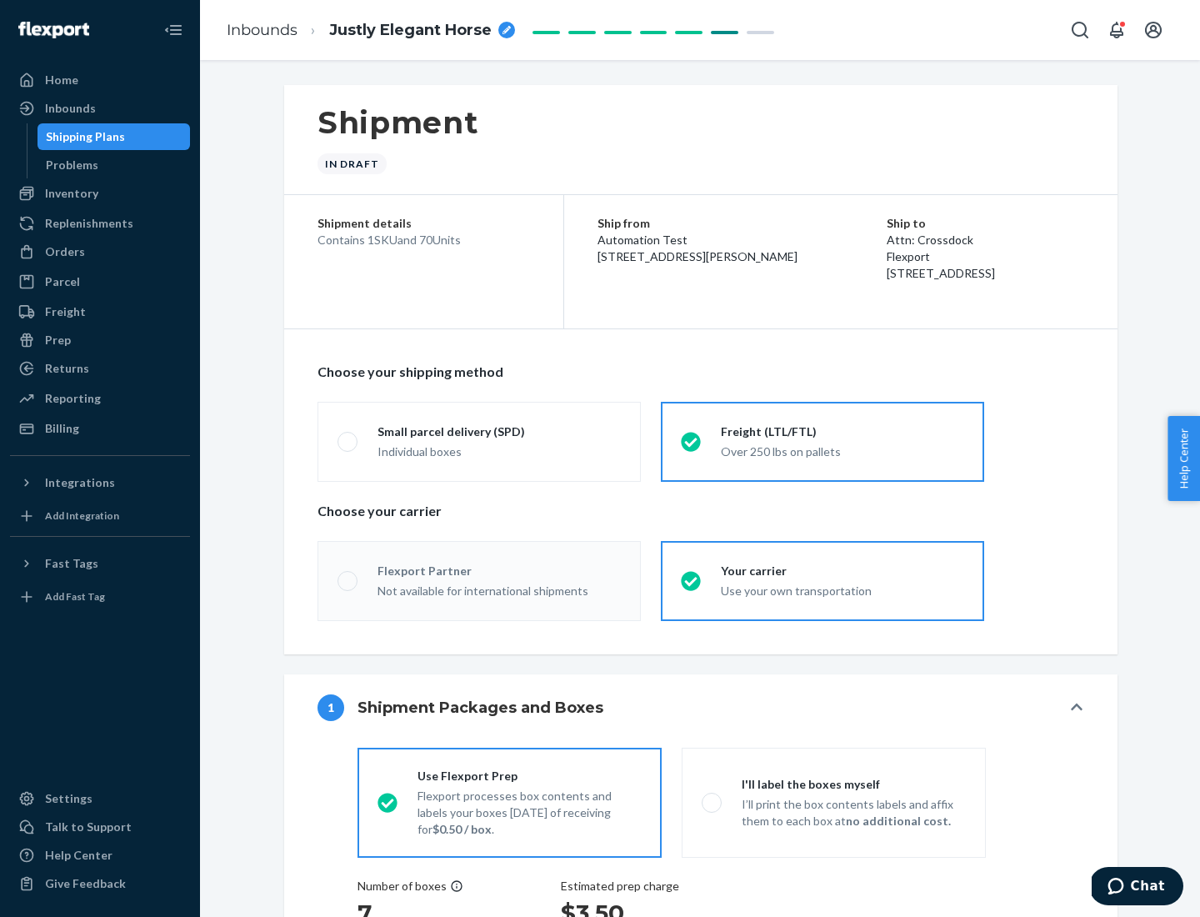
radio input "true"
radio input "false"
radio input "true"
radio input "false"
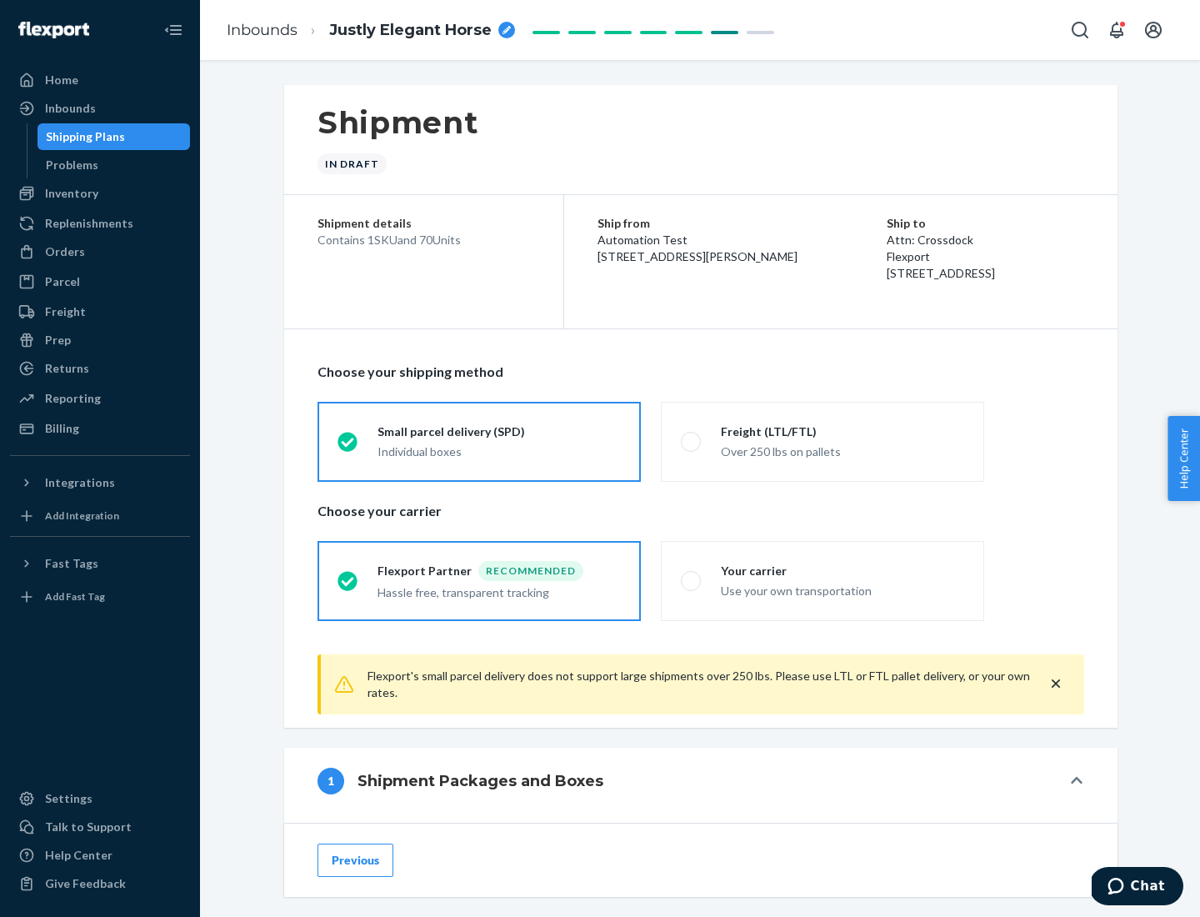
click at [823, 441] on div "Over 250 lbs on pallets" at bounding box center [842, 450] width 243 height 20
click at [692, 441] on input "Freight (LTL/FTL) Over 250 lbs on pallets" at bounding box center [686, 441] width 11 height 11
radio input "true"
radio input "false"
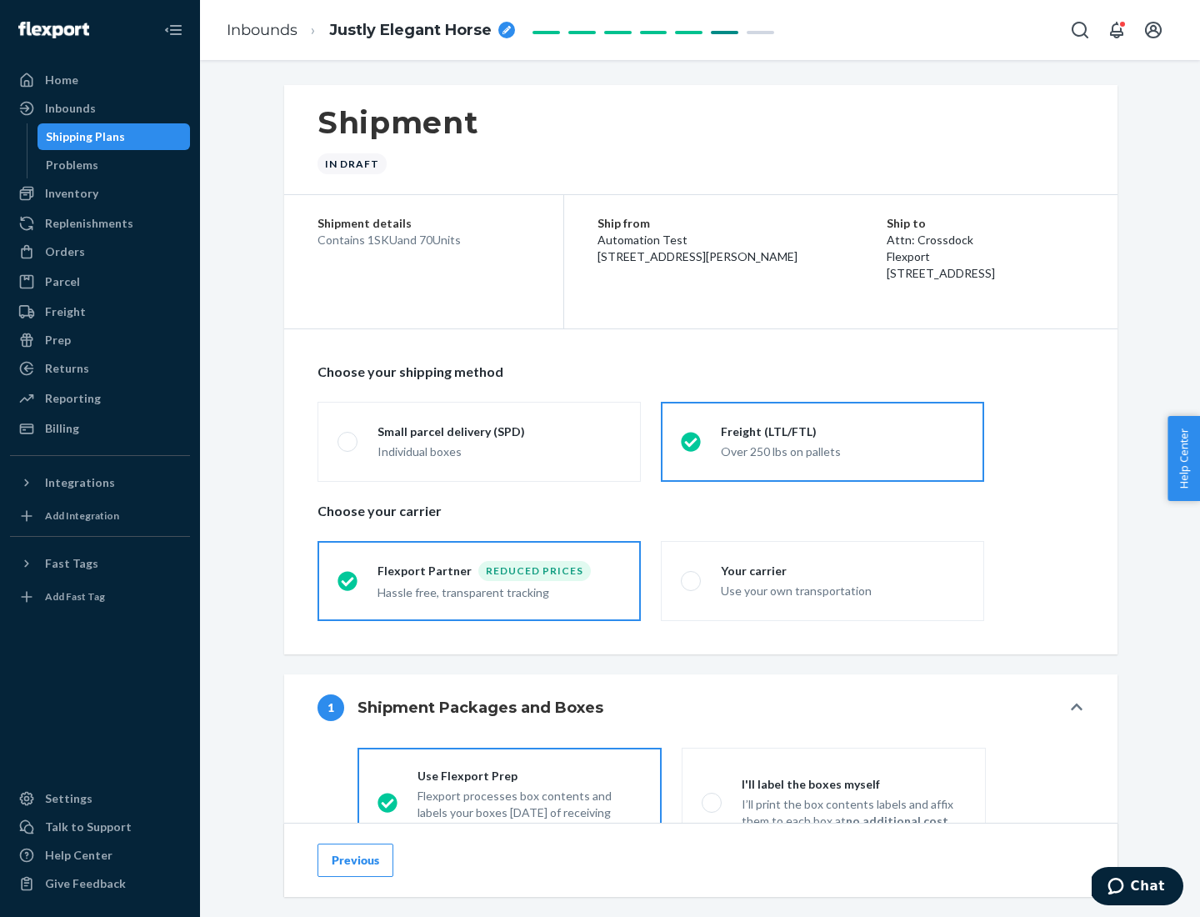
scroll to position [93, 0]
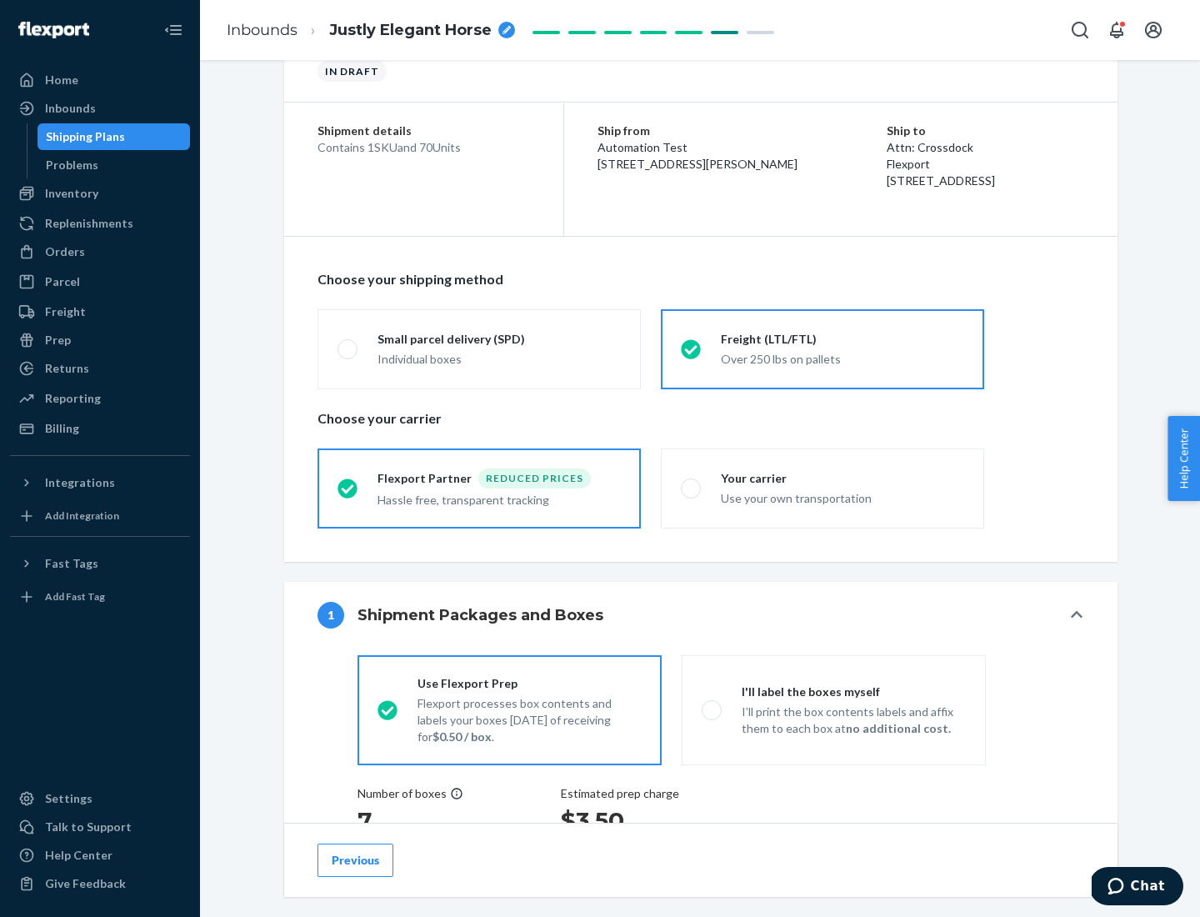
click at [823, 488] on div "Use your own transportation" at bounding box center [842, 497] width 243 height 20
click at [692, 488] on input "Your carrier Use your own transportation" at bounding box center [686, 488] width 11 height 11
radio input "true"
radio input "false"
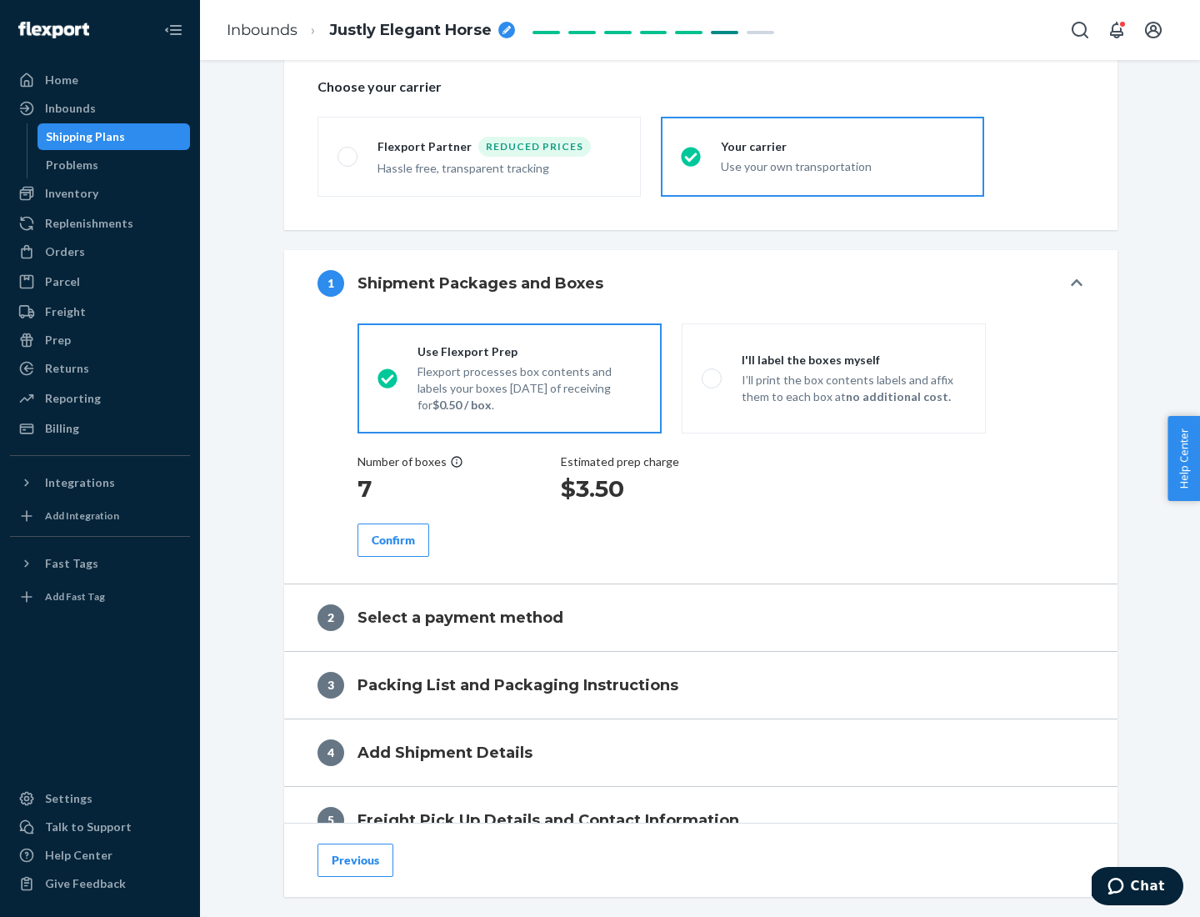
scroll to position [314, 0]
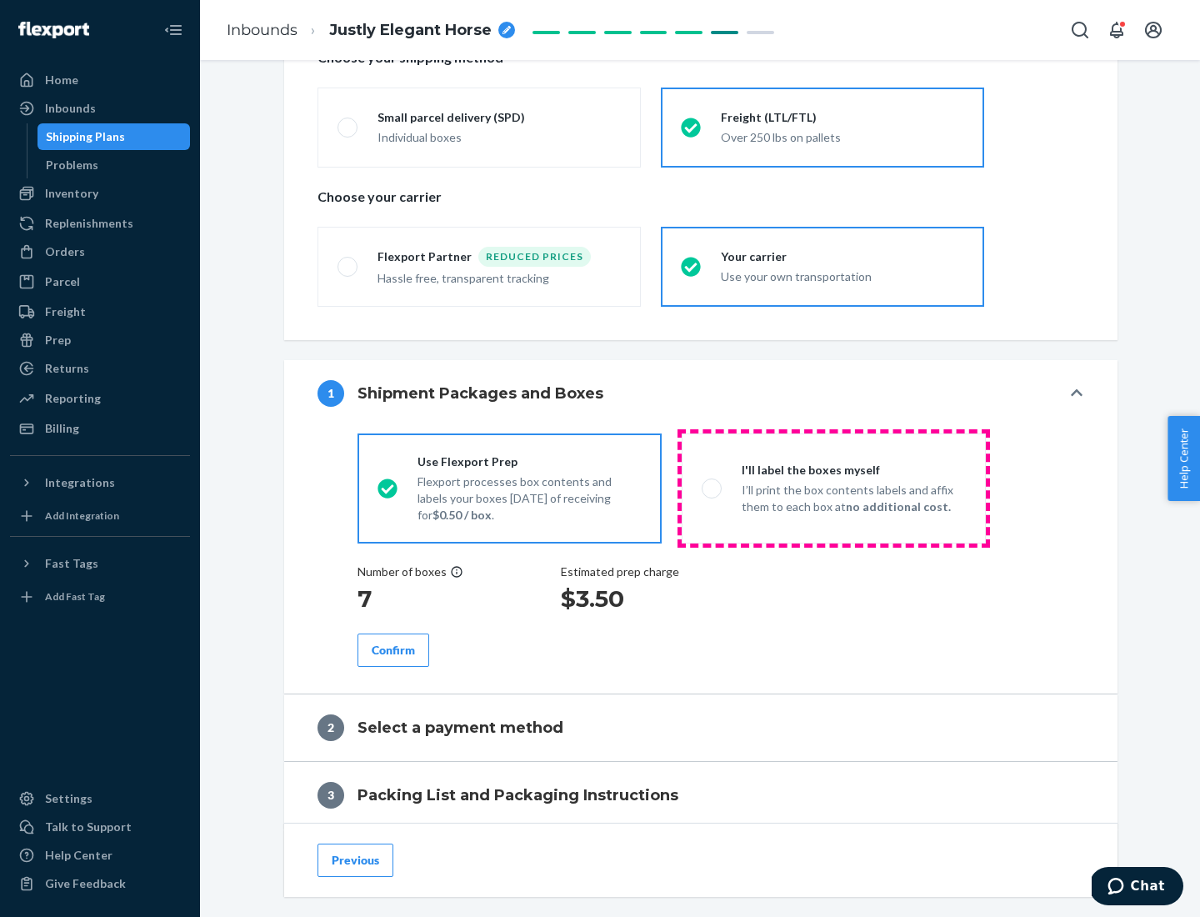
click at [834, 488] on p "I’ll print the box contents labels and affix them to each box at no additional …" at bounding box center [854, 498] width 224 height 33
click at [713, 488] on input "I'll label the boxes myself I’ll print the box contents labels and affix them t…" at bounding box center [707, 488] width 11 height 11
radio input "true"
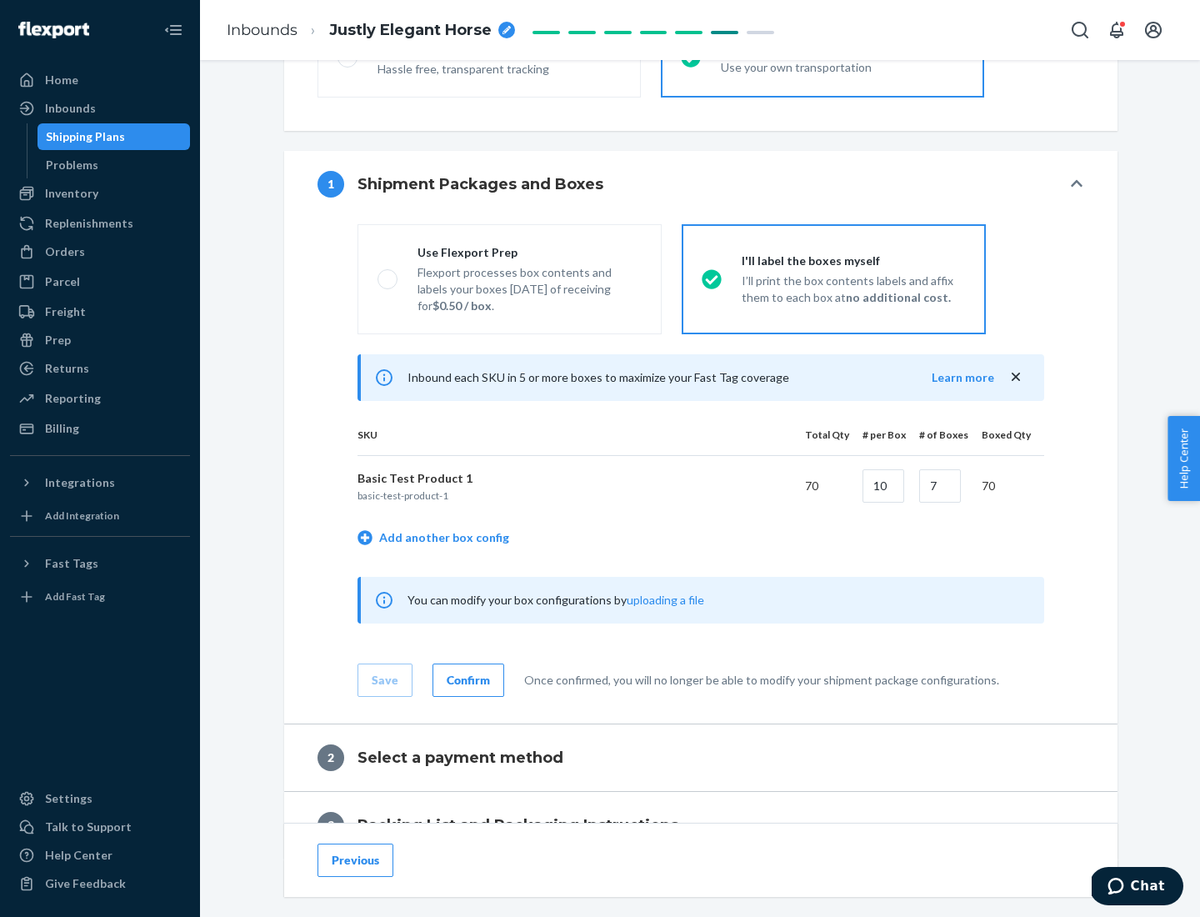
scroll to position [288, 0]
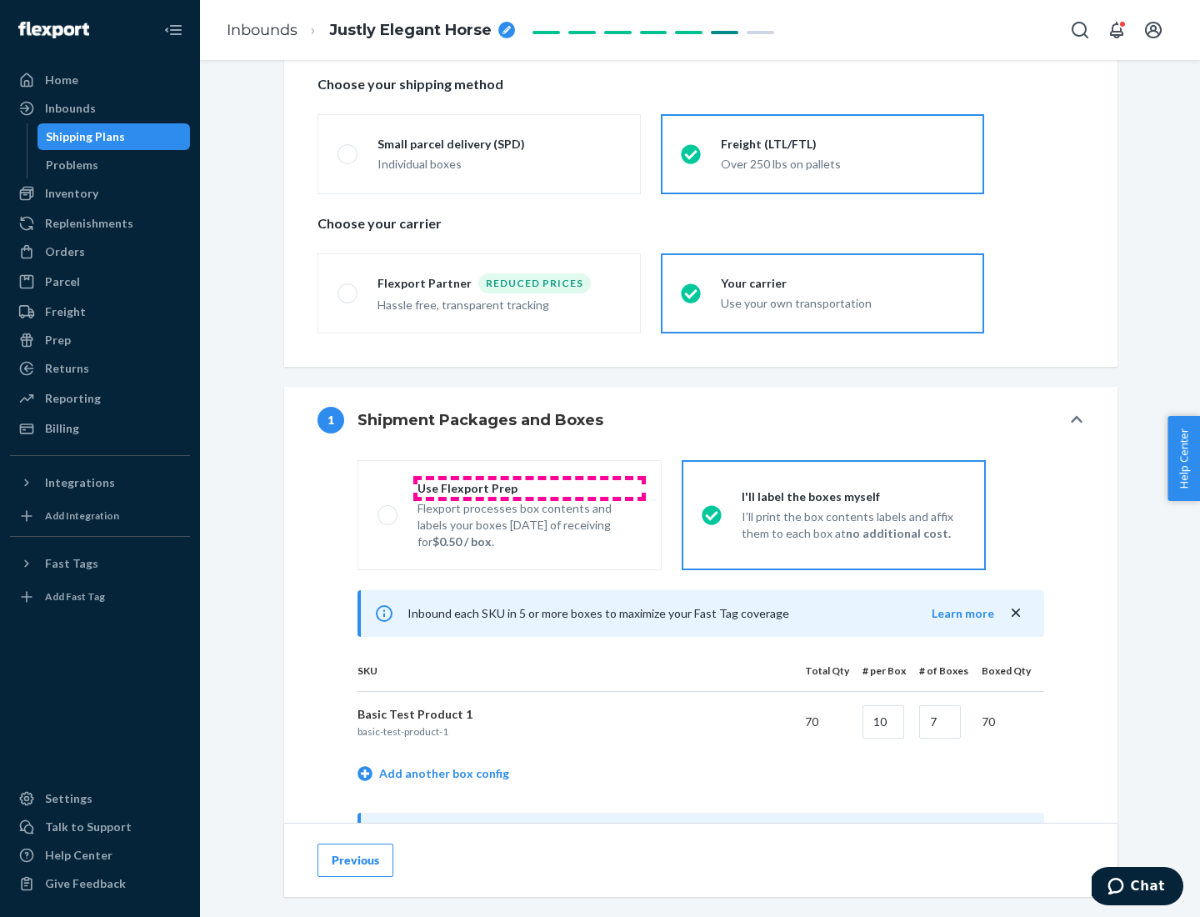
click at [529, 488] on div "Use Flexport Prep" at bounding box center [530, 488] width 224 height 17
click at [388, 509] on input "Use Flexport Prep Flexport processes box contents and labels your boxes [DATE] …" at bounding box center [383, 514] width 11 height 11
radio input "true"
radio input "false"
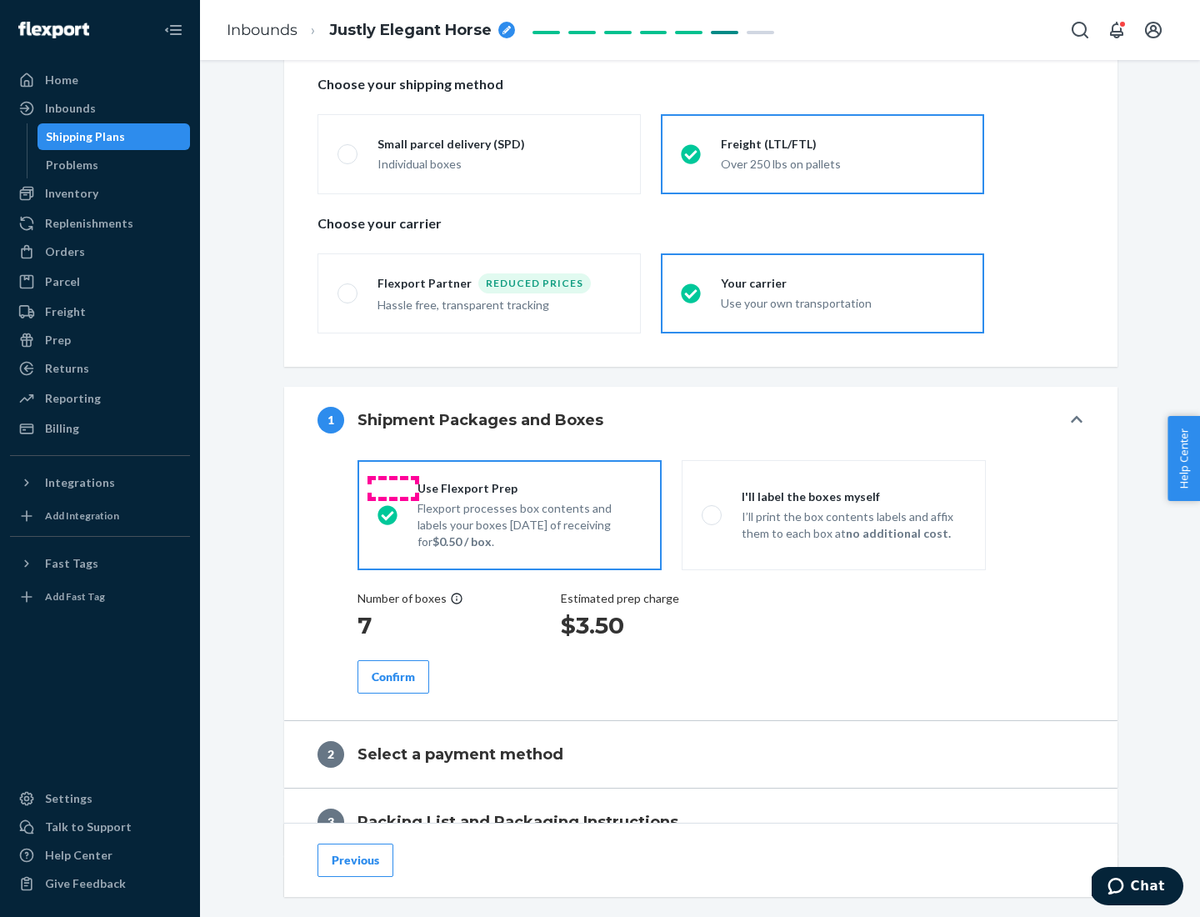
scroll to position [476, 0]
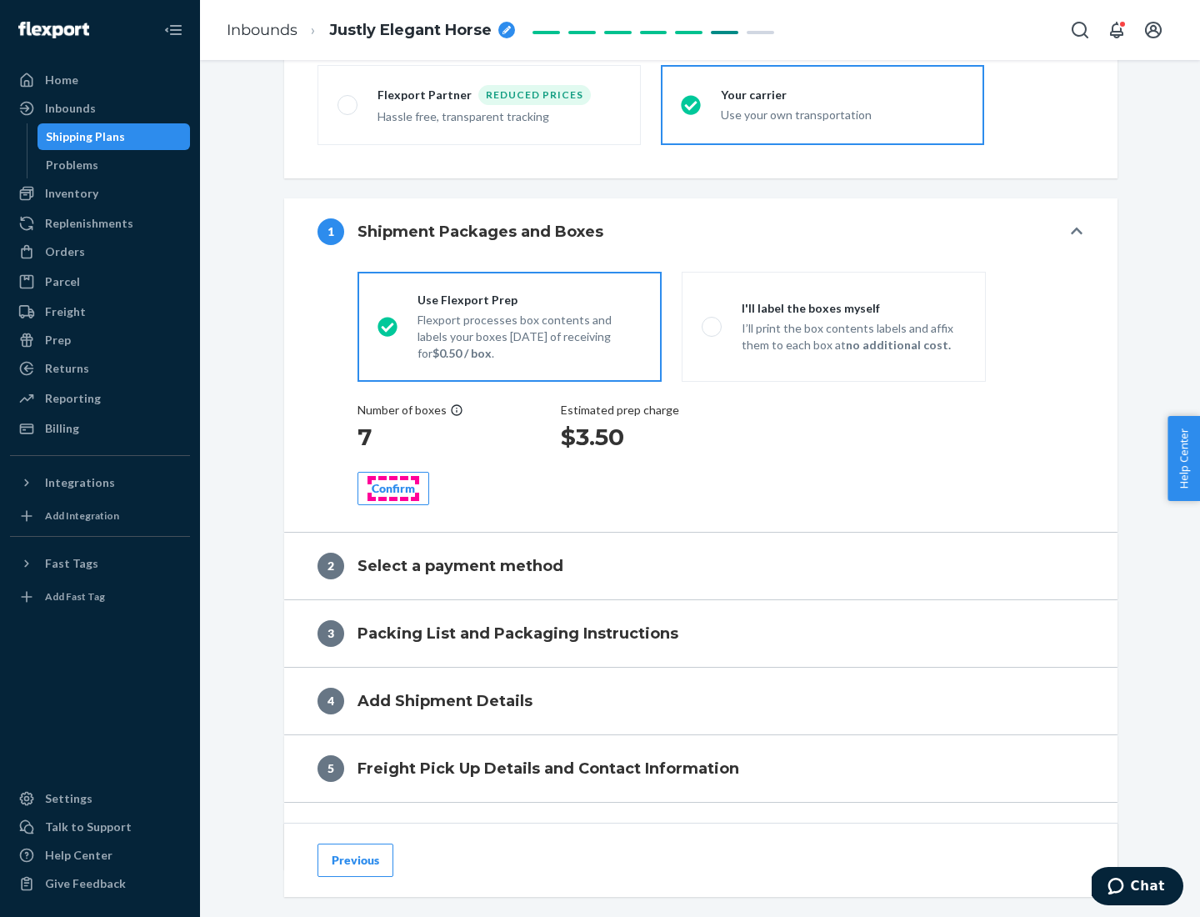
click at [393, 488] on div "Confirm" at bounding box center [393, 488] width 43 height 17
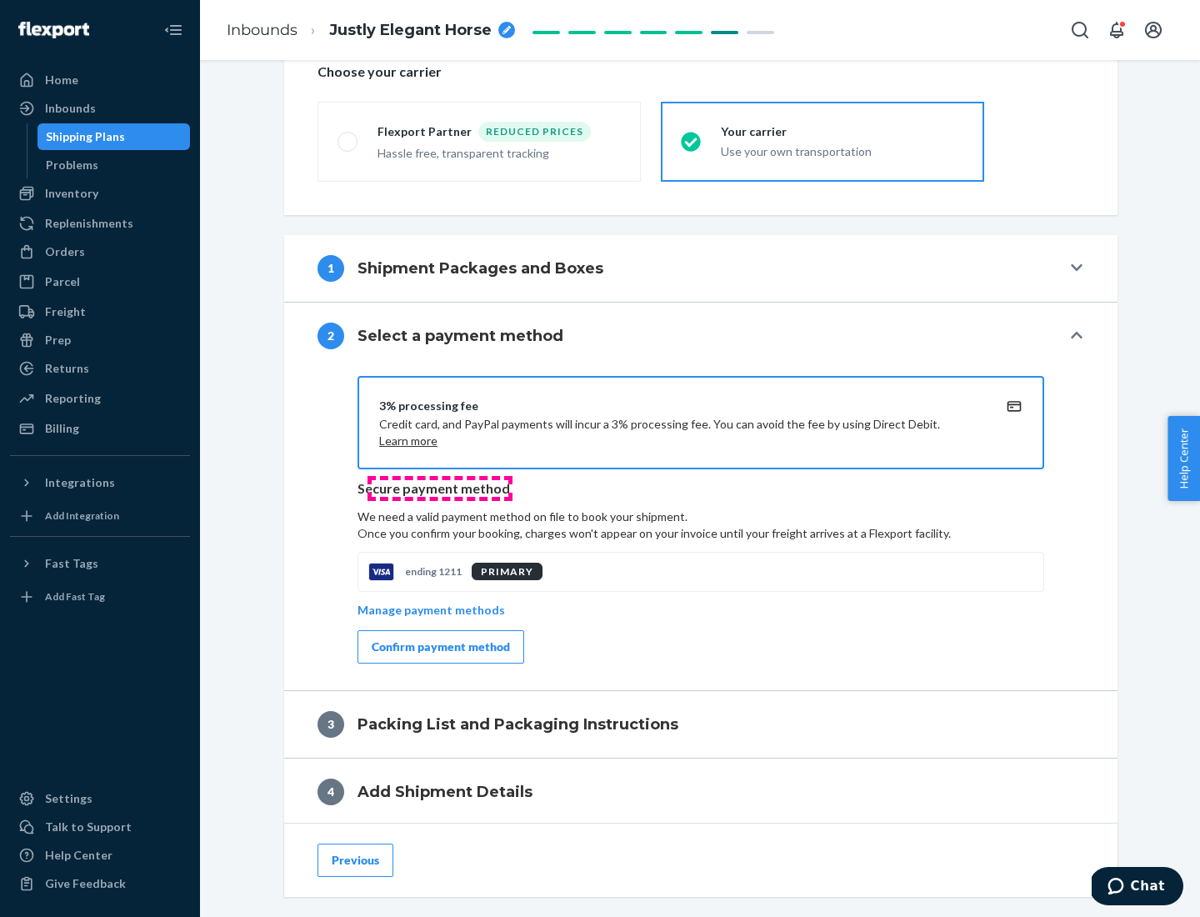
scroll to position [598, 0]
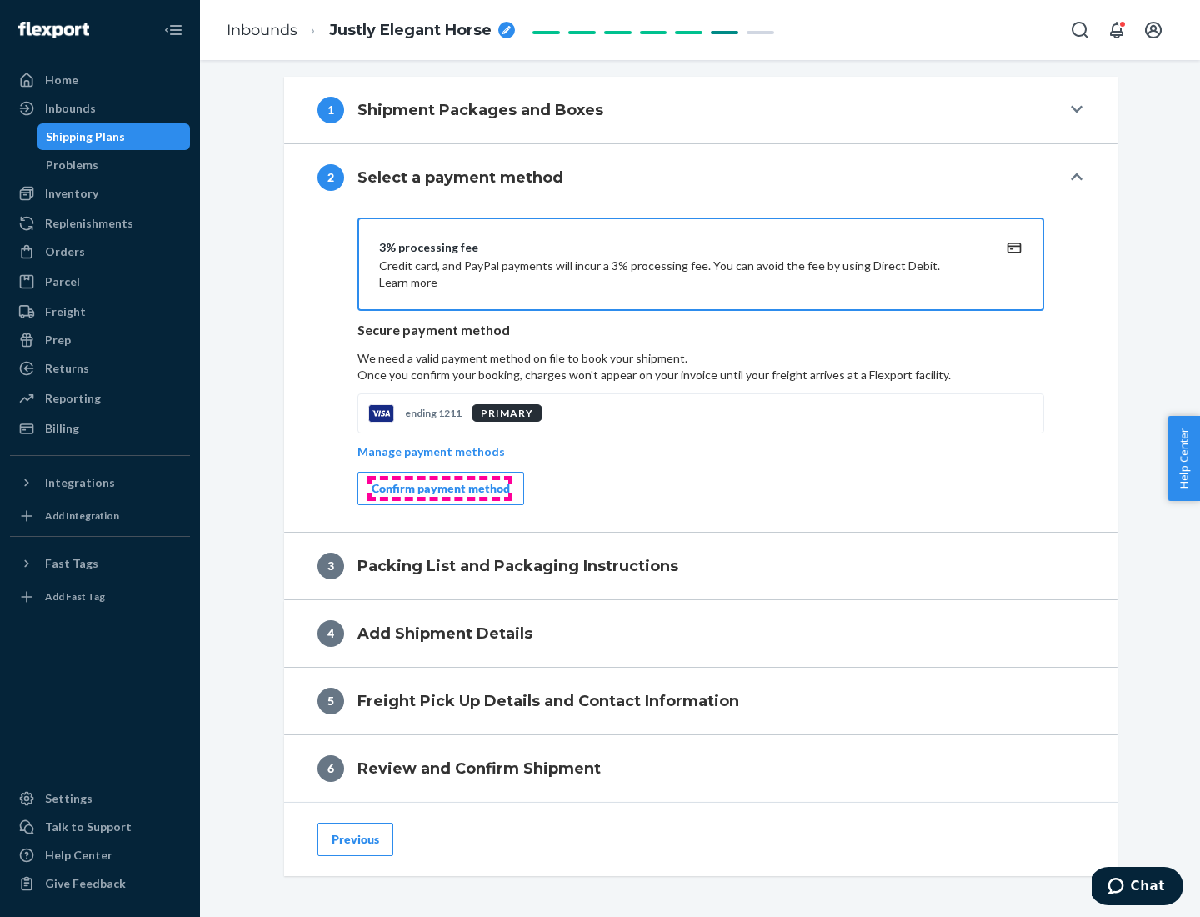
click at [439, 488] on div "Confirm payment method" at bounding box center [441, 488] width 138 height 17
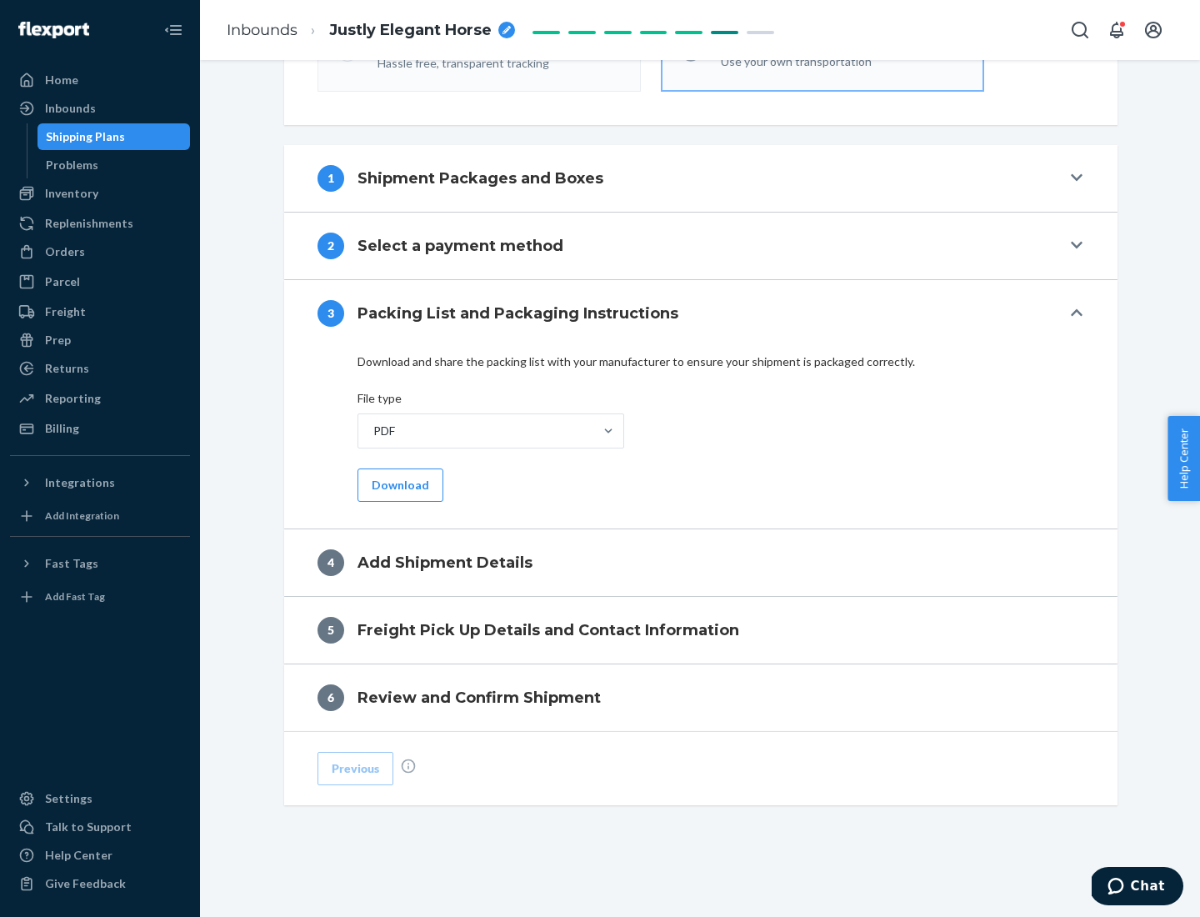
scroll to position [526, 0]
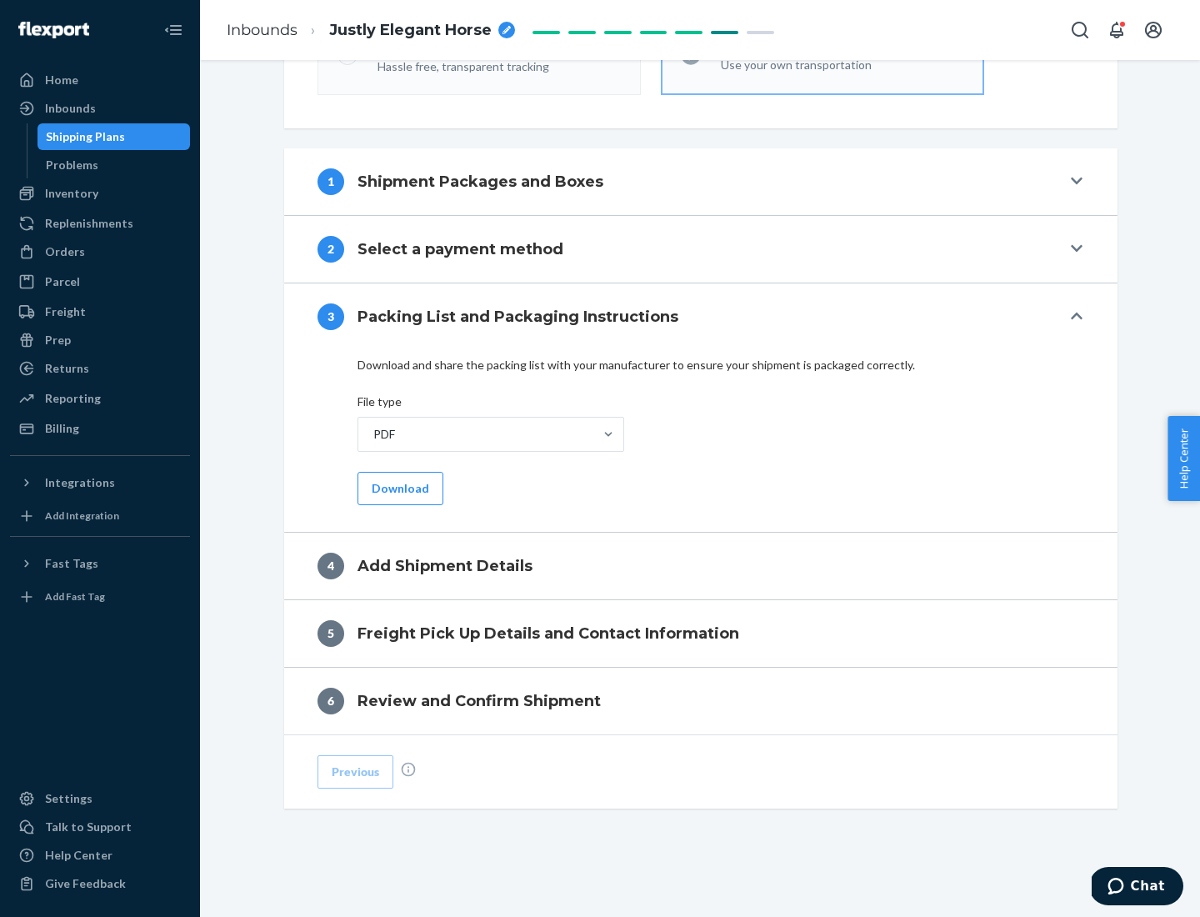
click at [398, 488] on button "Download" at bounding box center [401, 488] width 86 height 33
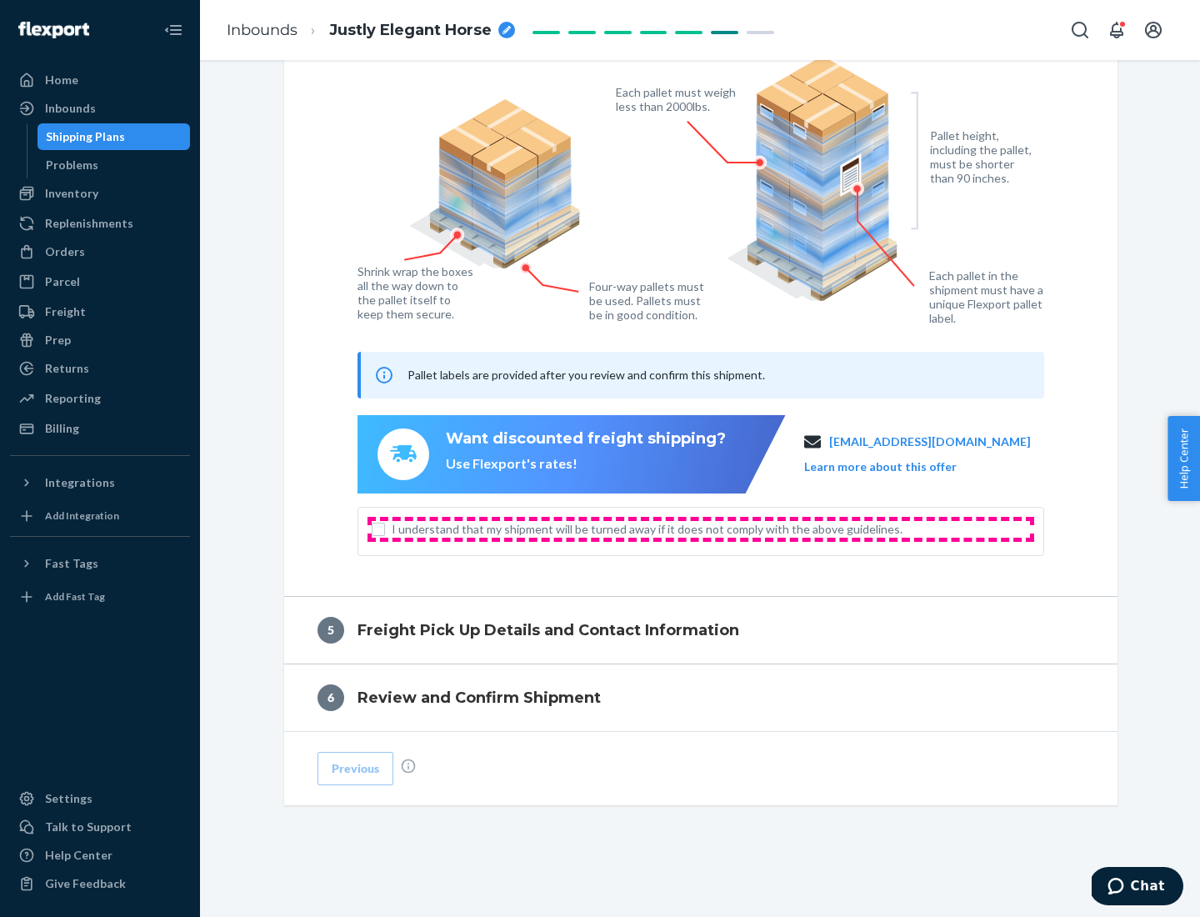
click at [701, 528] on span "I understand that my shipment will be turned away if it does not comply with th…" at bounding box center [711, 529] width 638 height 17
click at [385, 528] on input "I understand that my shipment will be turned away if it does not comply with th…" at bounding box center [378, 529] width 13 height 13
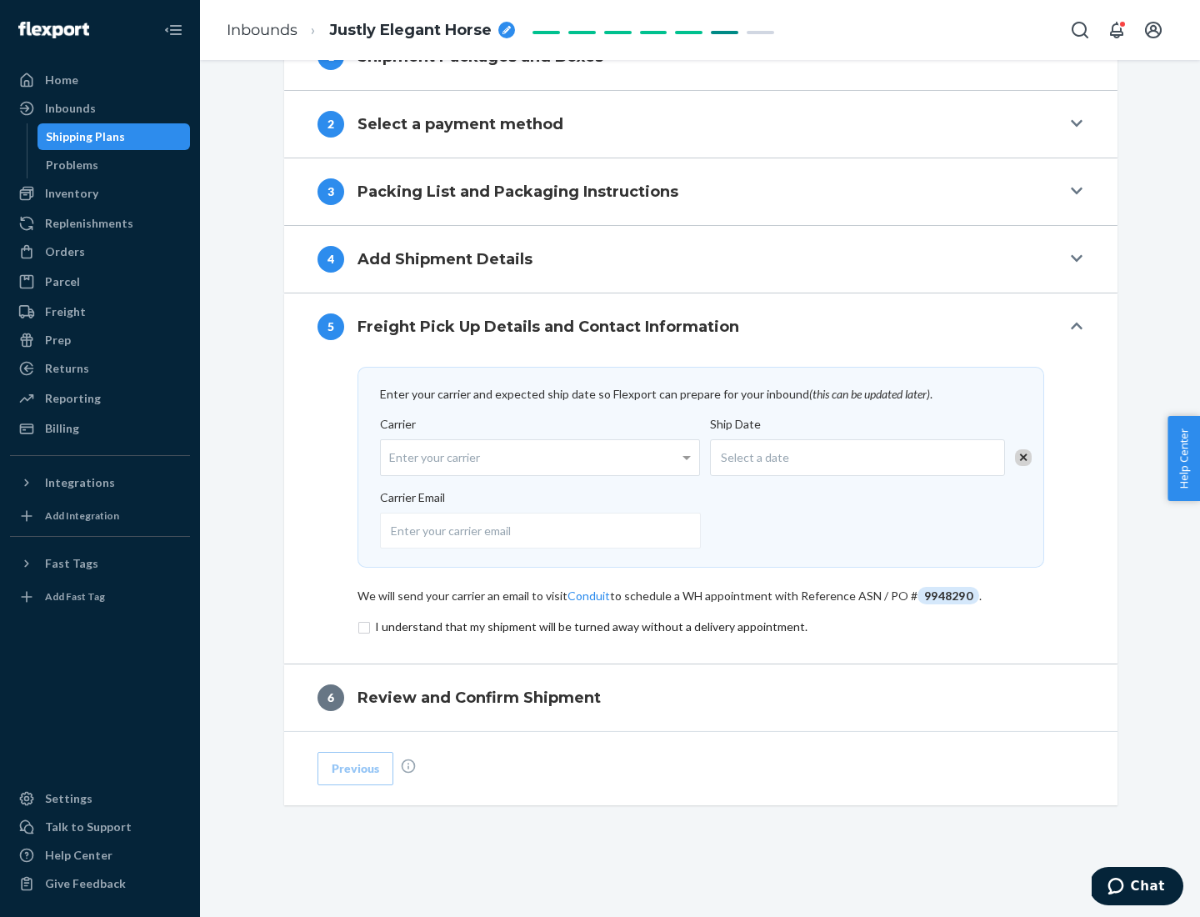
click at [701, 626] on input "checkbox" at bounding box center [701, 627] width 687 height 20
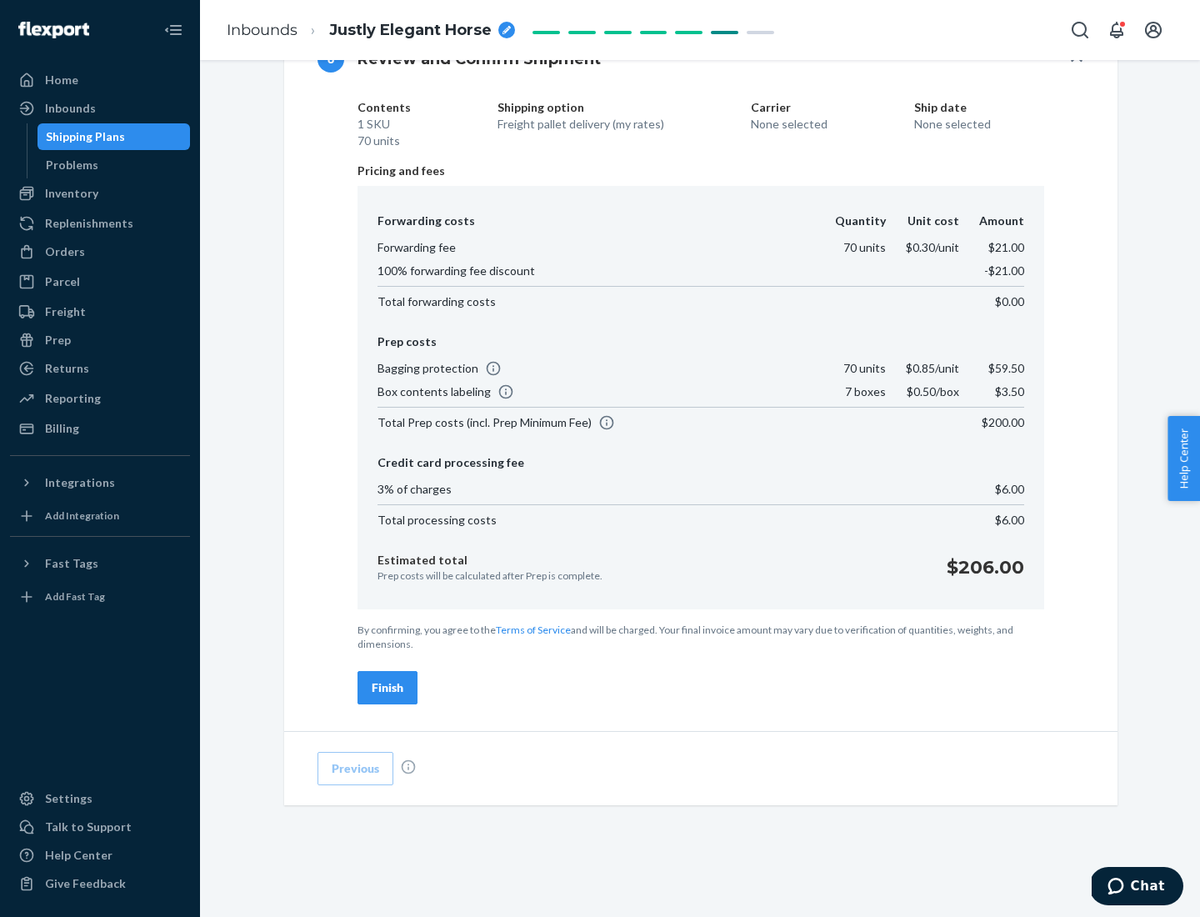
click at [388, 688] on div "Finish" at bounding box center [388, 687] width 32 height 17
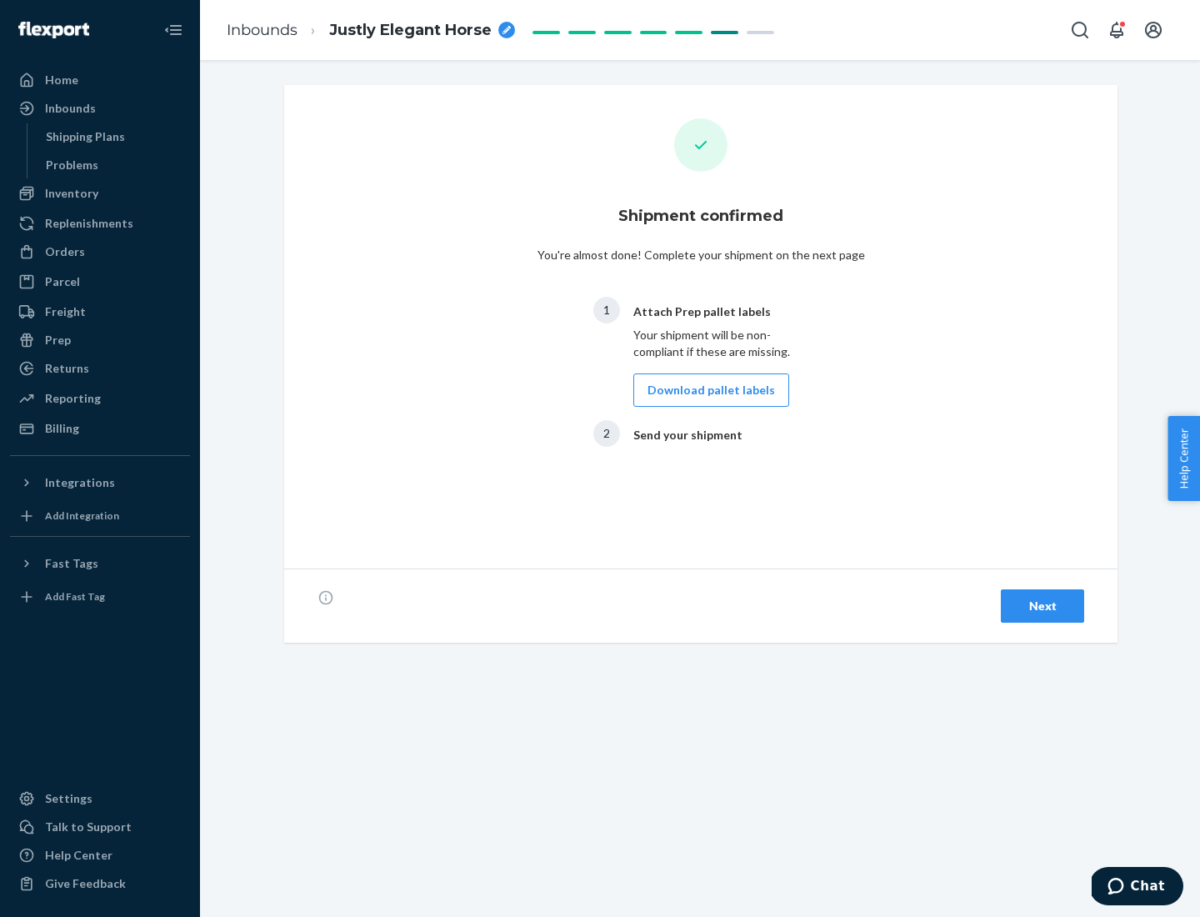
click at [707, 390] on button "Download pallet labels" at bounding box center [711, 389] width 156 height 33
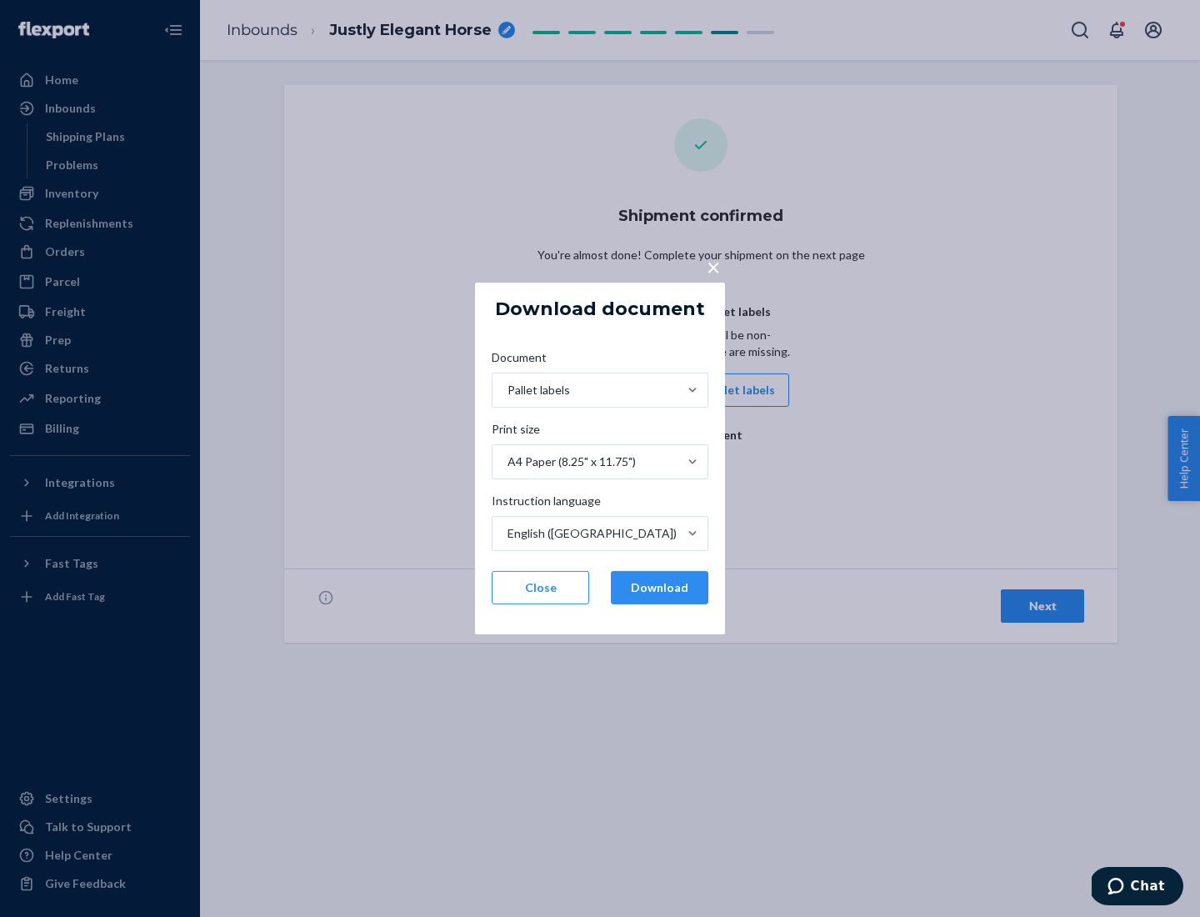
click at [659, 588] on button "Download" at bounding box center [660, 587] width 98 height 33
click at [713, 266] on span "×" at bounding box center [713, 267] width 13 height 28
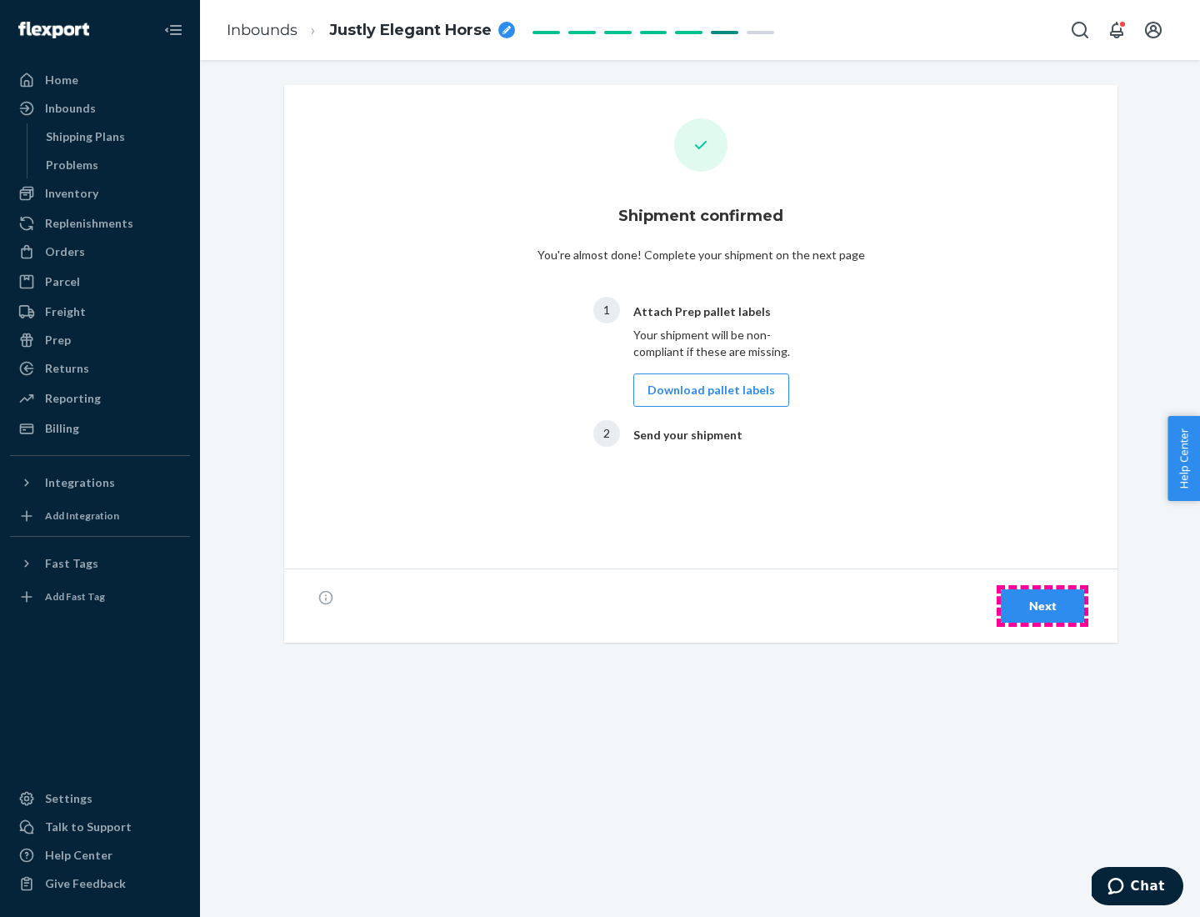
click at [1043, 606] on div "Next" at bounding box center [1042, 606] width 55 height 17
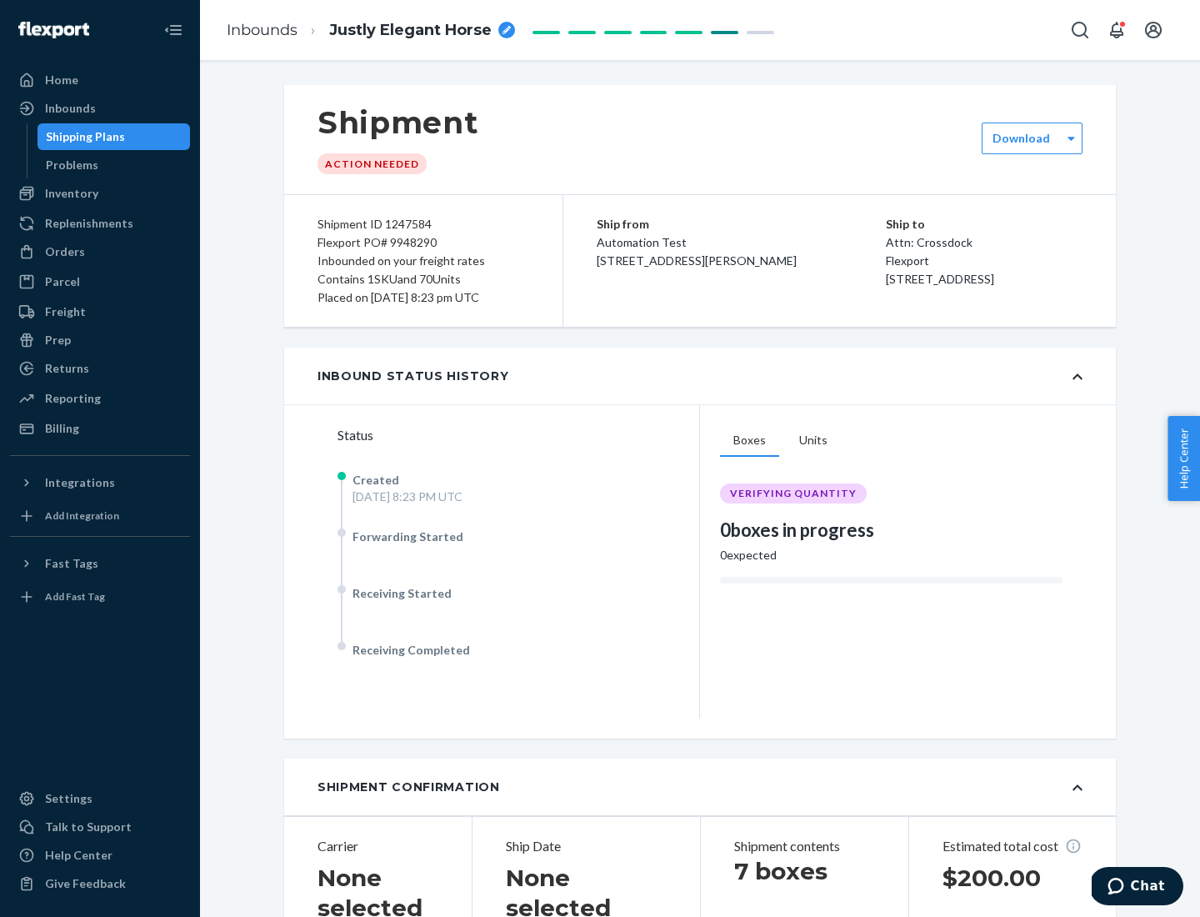
scroll to position [358, 0]
